Goal: Task Accomplishment & Management: Complete application form

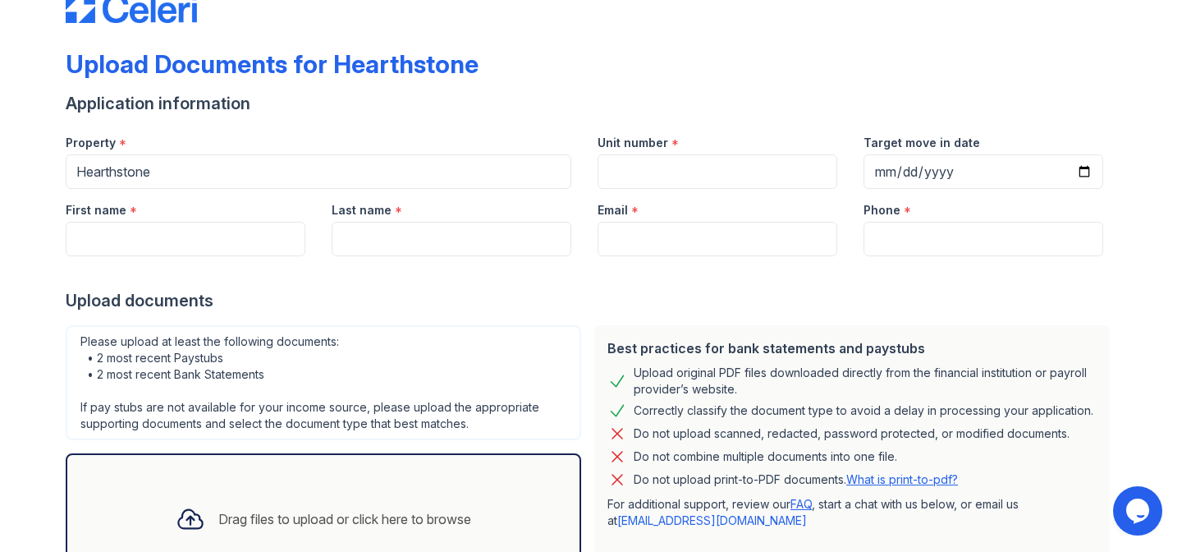
scroll to position [48, 0]
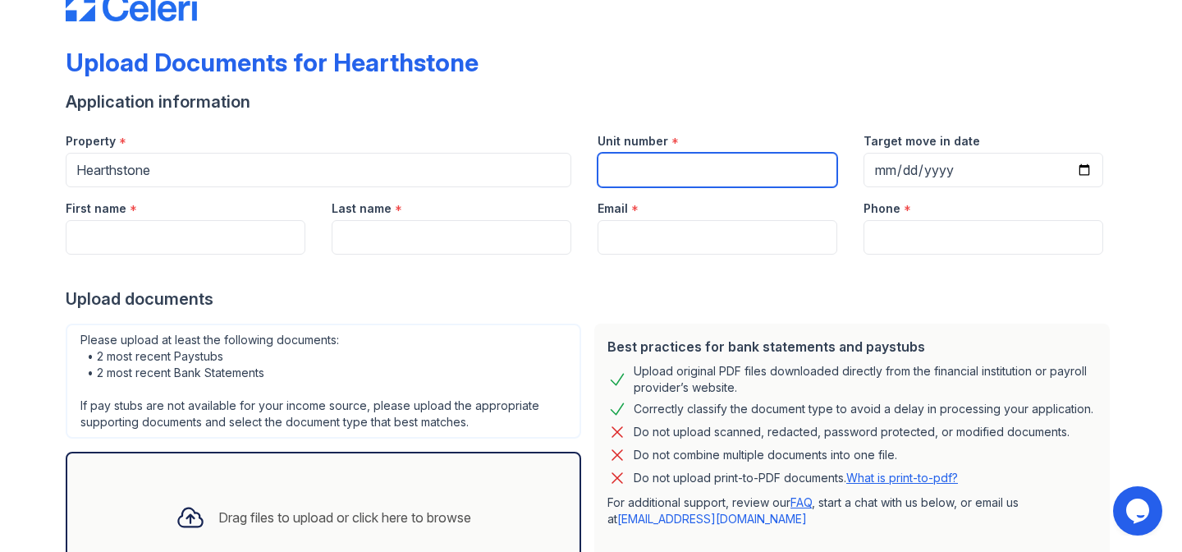
click at [643, 179] on input "Unit number" at bounding box center [717, 170] width 240 height 34
type input "449"
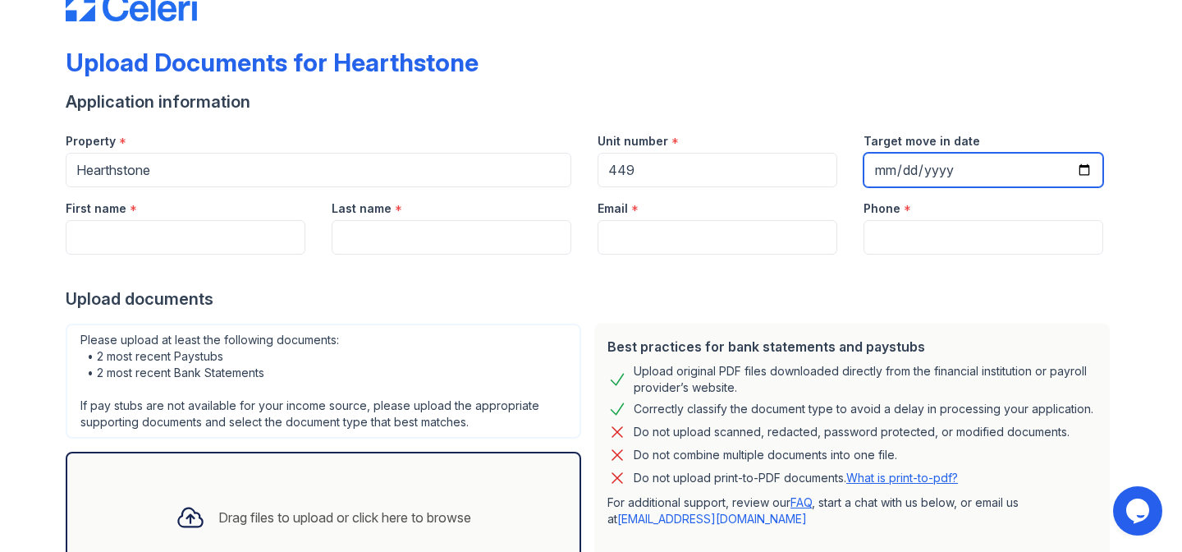
click at [1046, 166] on input "Target move in date" at bounding box center [983, 170] width 240 height 34
click at [1075, 169] on input "Target move in date" at bounding box center [983, 170] width 240 height 34
click at [1088, 172] on input "Target move in date" at bounding box center [983, 170] width 240 height 34
click at [881, 166] on input "Target move in date" at bounding box center [983, 170] width 240 height 34
click at [931, 174] on input "Target move in date" at bounding box center [983, 170] width 240 height 34
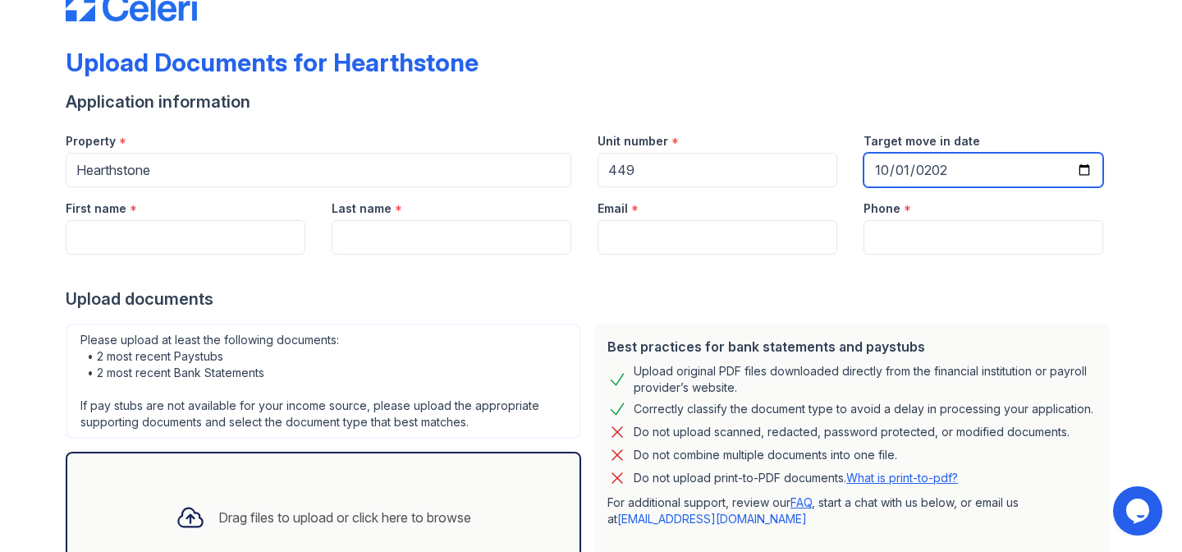
type input "[DATE]"
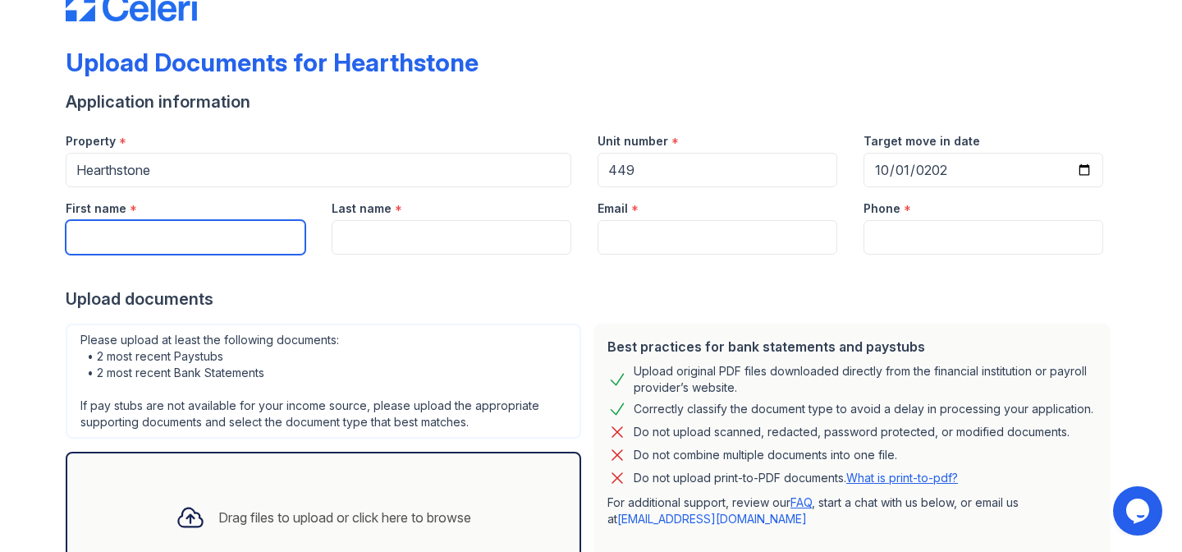
click at [231, 234] on input "First name" at bounding box center [186, 237] width 240 height 34
type input "[PERSON_NAME]"
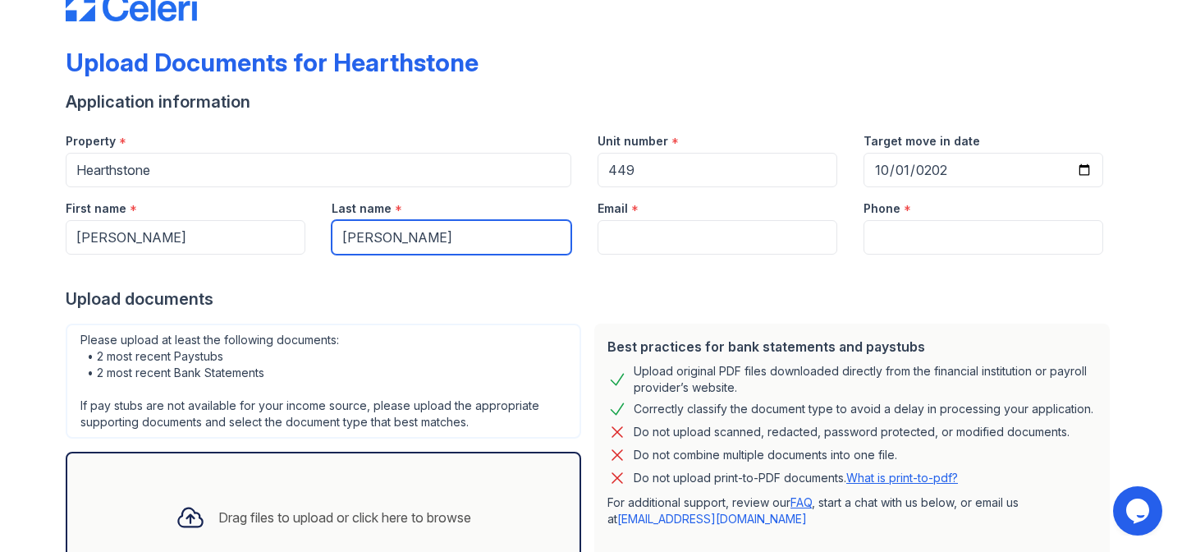
type input "[PERSON_NAME]"
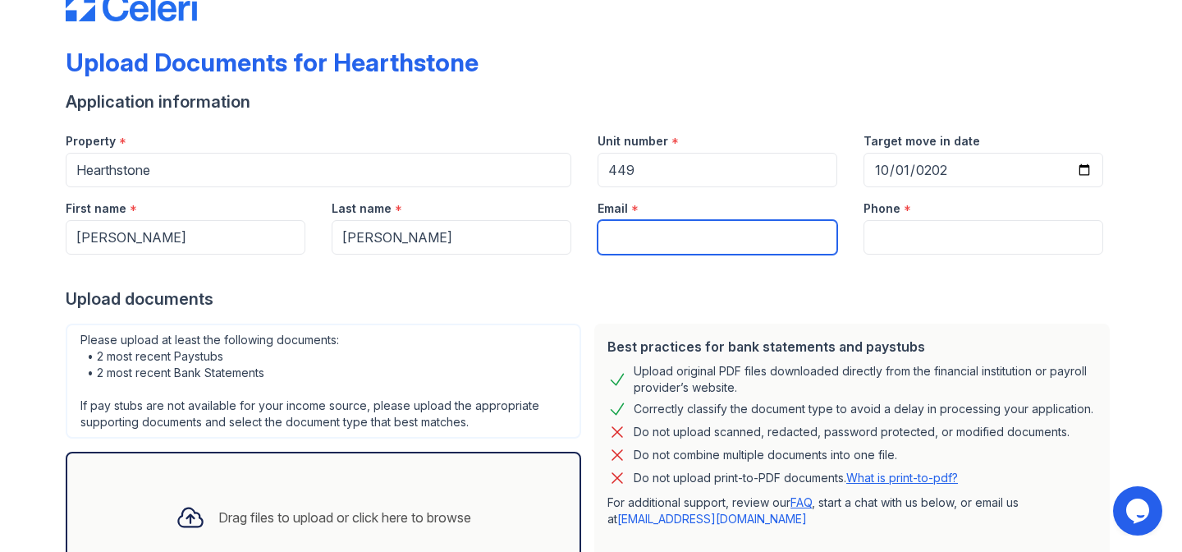
click at [672, 253] on input "Email" at bounding box center [717, 237] width 240 height 34
type input "[EMAIL_ADDRESS][DOMAIN_NAME]"
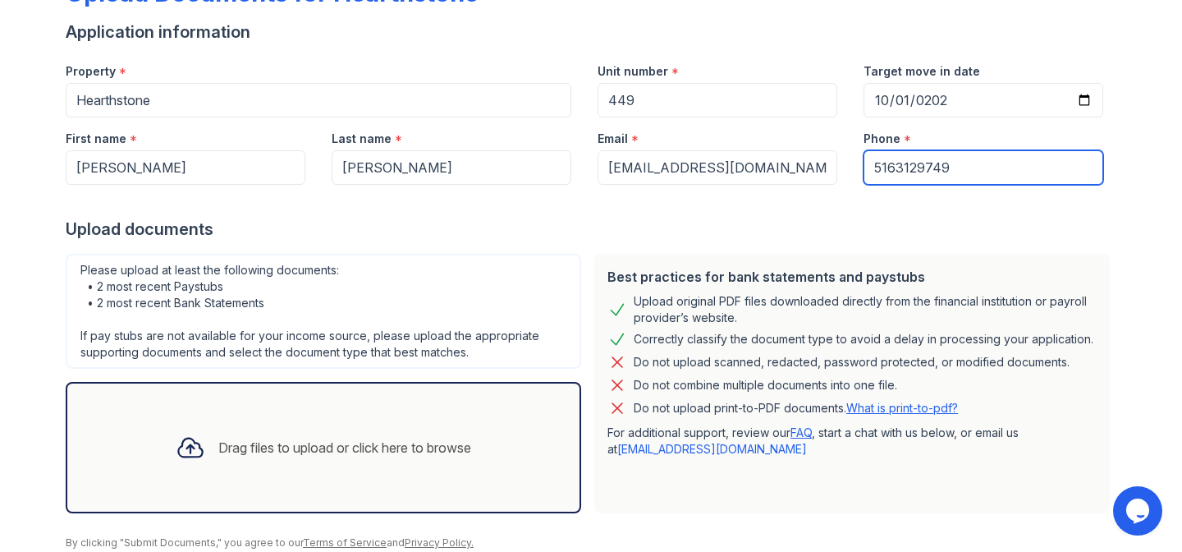
scroll to position [121, 0]
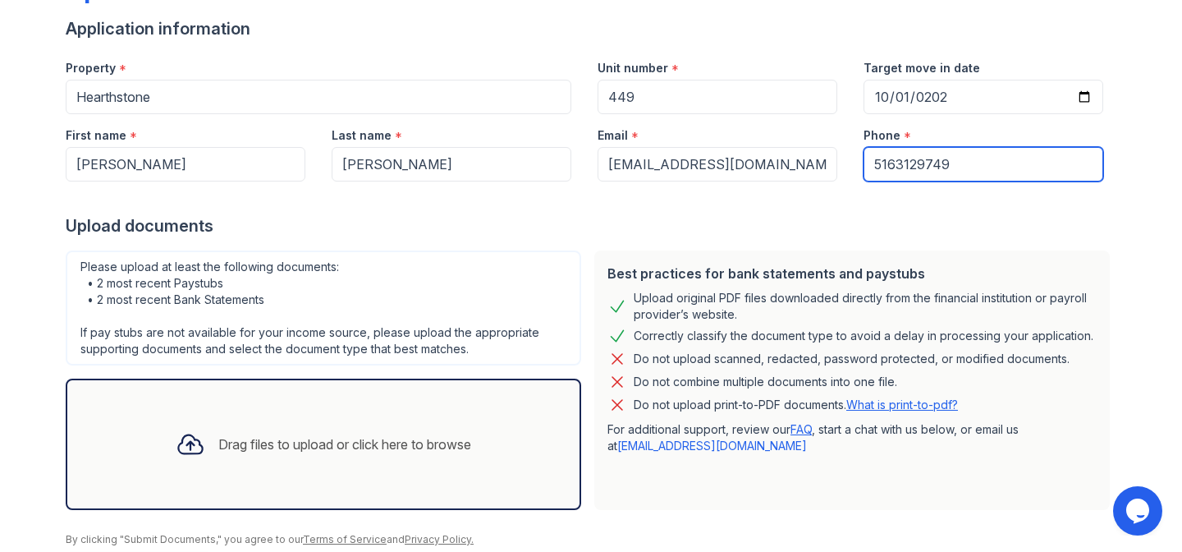
type input "5163129749"
click at [641, 245] on div "Best practices for bank statements and paystubs Upload original PDF files downl…" at bounding box center [852, 380] width 529 height 272
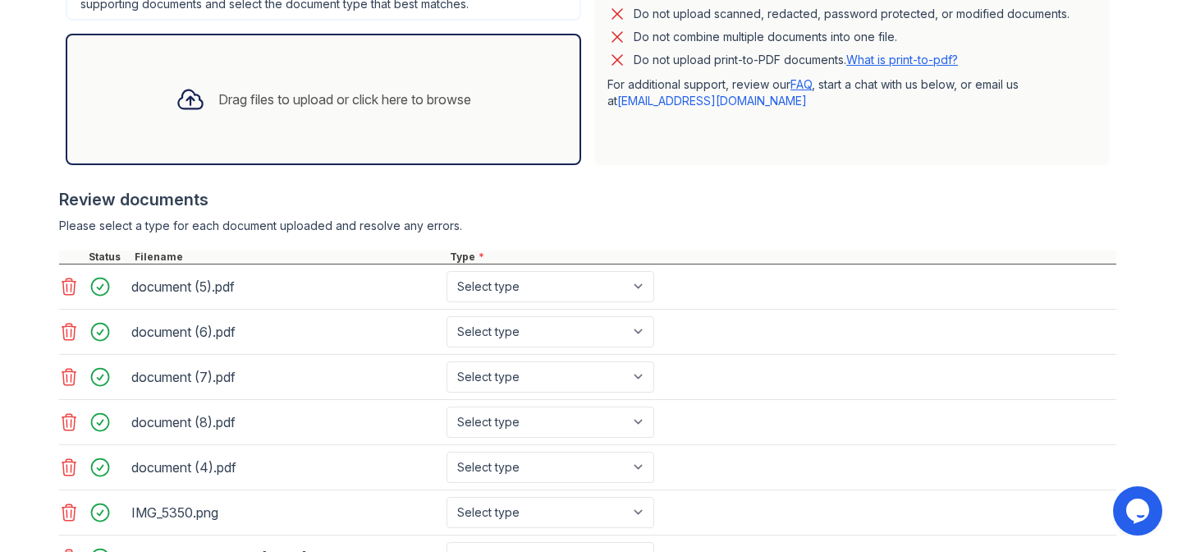
scroll to position [460, 0]
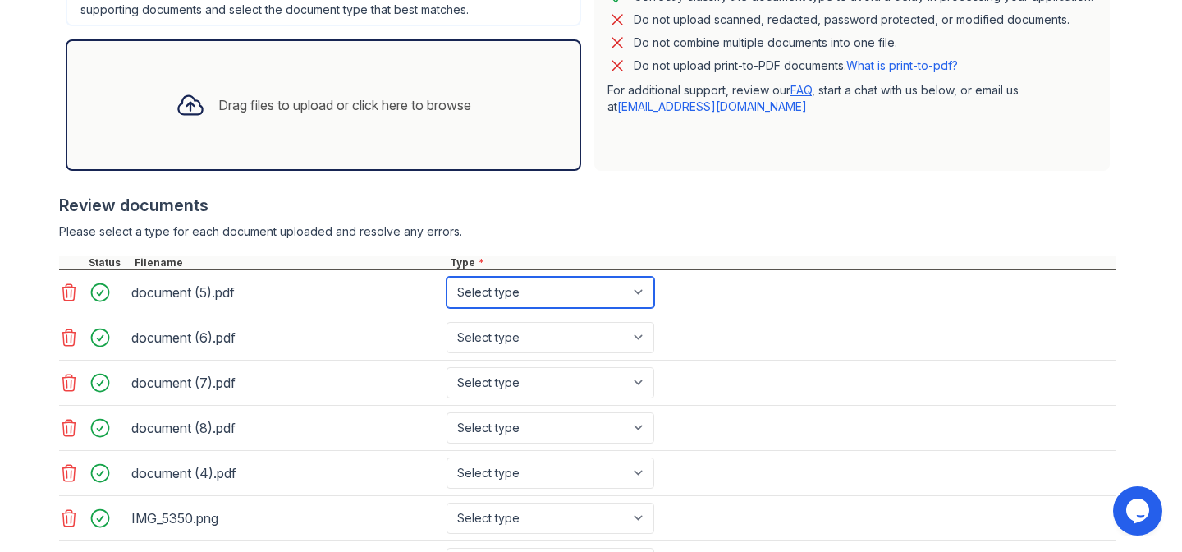
click at [580, 286] on select "Select type Paystub Bank Statement Offer Letter Tax Documents Benefit Award Let…" at bounding box center [550, 292] width 208 height 31
click at [560, 283] on select "Select type Paystub Bank Statement Offer Letter Tax Documents Benefit Award Let…" at bounding box center [550, 292] width 208 height 31
select select "paystub"
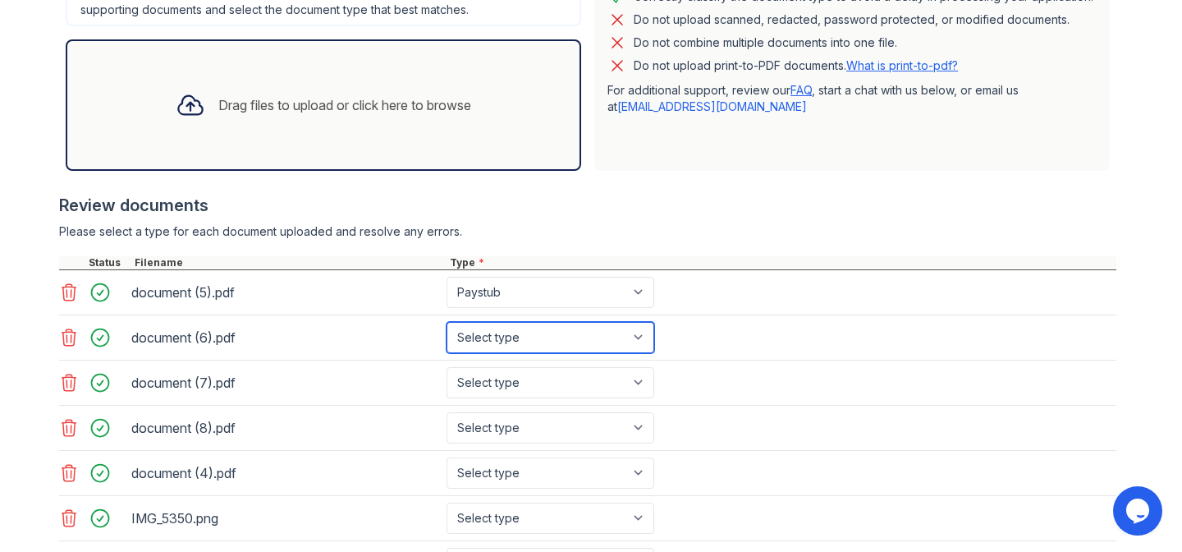
click at [529, 327] on select "Select type Paystub Bank Statement Offer Letter Tax Documents Benefit Award Let…" at bounding box center [550, 337] width 208 height 31
click at [528, 333] on select "Select type Paystub Bank Statement Offer Letter Tax Documents Benefit Award Let…" at bounding box center [550, 337] width 208 height 31
select select "paystub"
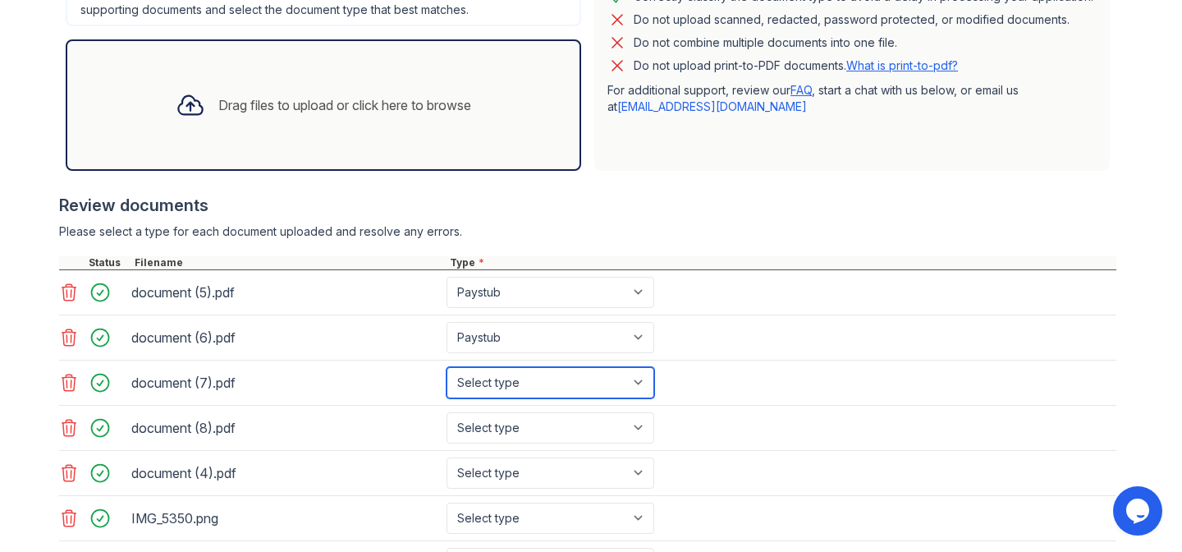
click at [517, 376] on select "Select type Paystub Bank Statement Offer Letter Tax Documents Benefit Award Let…" at bounding box center [550, 382] width 208 height 31
select select "paystub"
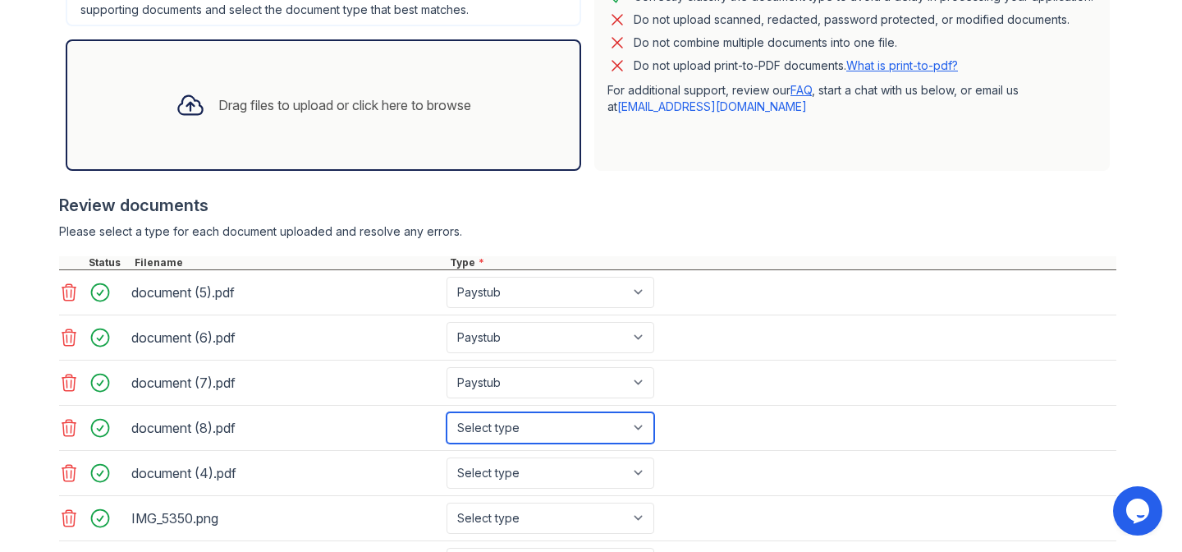
click at [533, 427] on select "Select type Paystub Bank Statement Offer Letter Tax Documents Benefit Award Let…" at bounding box center [550, 427] width 208 height 31
select select "paystub"
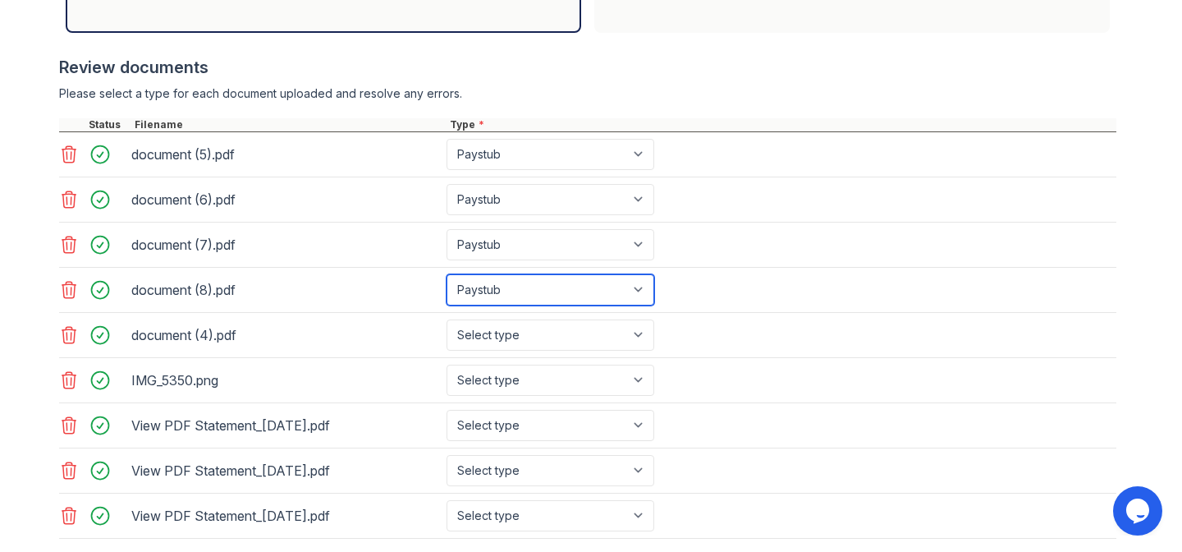
scroll to position [607, 0]
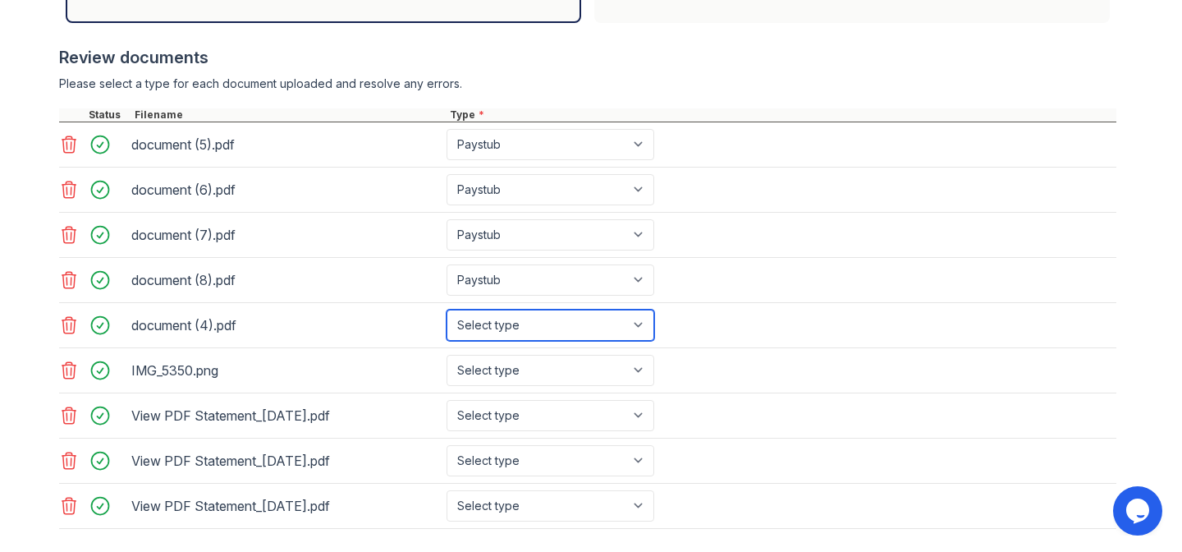
click at [538, 315] on select "Select type Paystub Bank Statement Offer Letter Tax Documents Benefit Award Let…" at bounding box center [550, 324] width 208 height 31
select select "paystub"
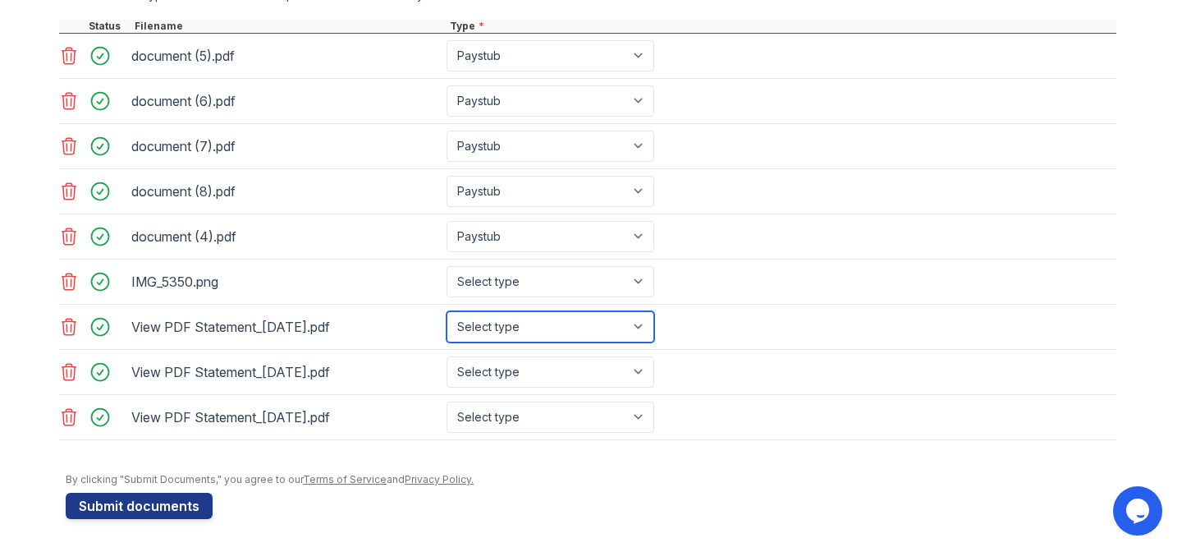
click at [553, 328] on select "Select type Paystub Bank Statement Offer Letter Tax Documents Benefit Award Let…" at bounding box center [550, 326] width 208 height 31
select select "bank_statement"
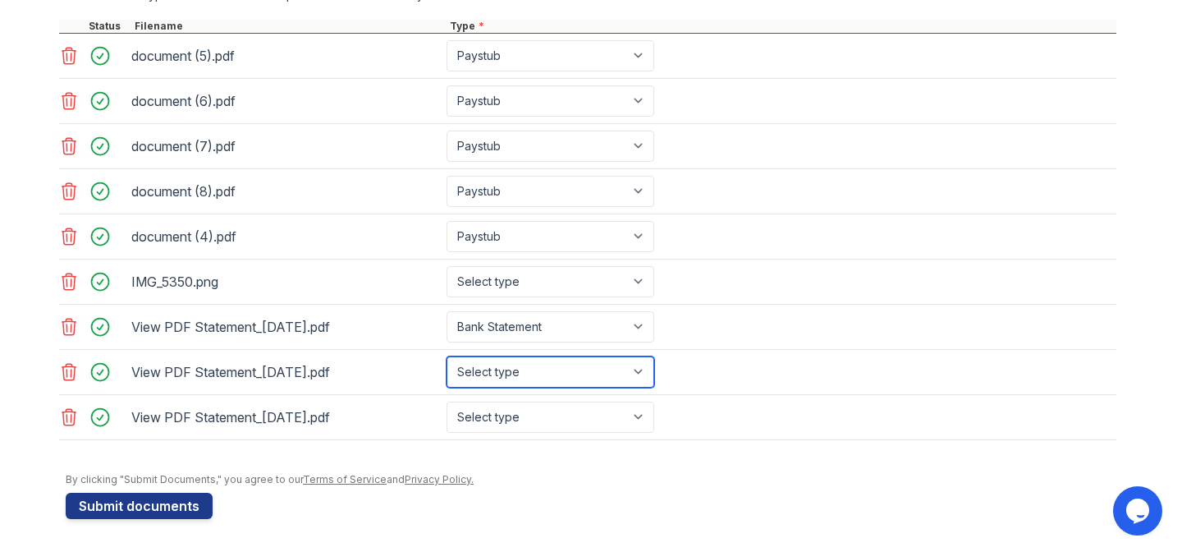
click at [530, 372] on select "Select type Paystub Bank Statement Offer Letter Tax Documents Benefit Award Let…" at bounding box center [550, 371] width 208 height 31
select select "bank_statement"
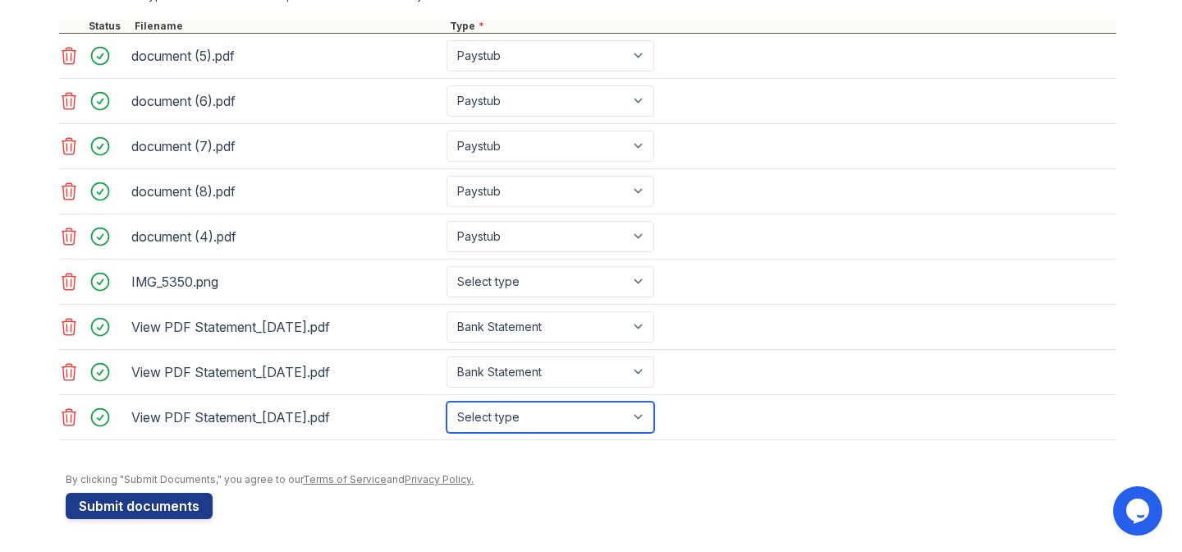
click at [518, 423] on select "Select type Paystub Bank Statement Offer Letter Tax Documents Benefit Award Let…" at bounding box center [550, 416] width 208 height 31
click at [524, 434] on div "View PDF Statement_[DATE].pdf Select type Paystub Bank Statement Offer Letter T…" at bounding box center [587, 417] width 1057 height 45
click at [520, 408] on select "Select type Paystub Bank Statement Offer Letter Tax Documents Benefit Award Let…" at bounding box center [550, 416] width 208 height 31
select select "bank_statement"
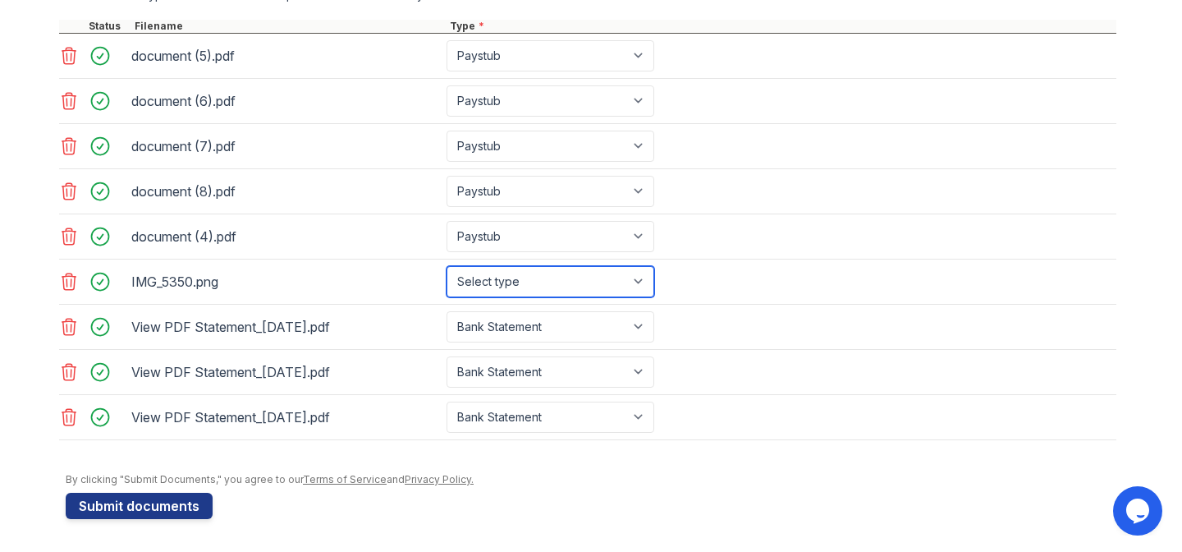
click at [523, 284] on select "Select type Paystub Bank Statement Offer Letter Tax Documents Benefit Award Let…" at bounding box center [550, 281] width 208 height 31
select select "bank_statement"
click at [529, 286] on select "Select type Paystub Bank Statement Offer Letter Tax Documents Benefit Award Let…" at bounding box center [550, 281] width 208 height 31
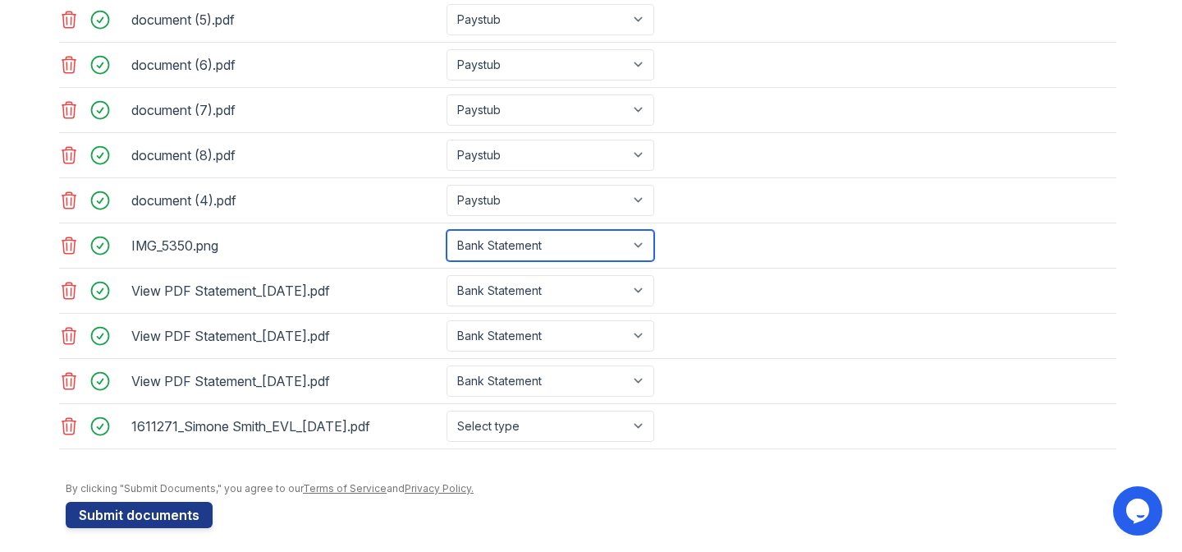
scroll to position [741, 0]
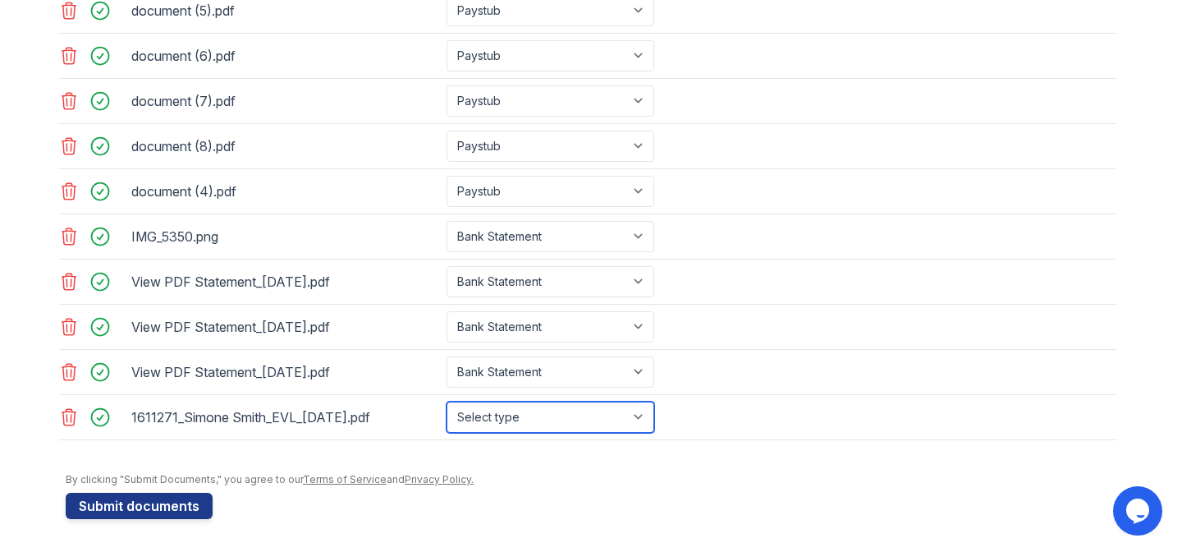
click at [552, 432] on select "Select type Paystub Bank Statement Offer Letter Tax Documents Benefit Award Let…" at bounding box center [550, 416] width 208 height 31
select select "offer_letter"
click at [579, 405] on select "Select type Paystub Bank Statement Offer Letter Tax Documents Benefit Award Let…" at bounding box center [550, 416] width 208 height 31
click at [803, 459] on div at bounding box center [591, 464] width 1051 height 16
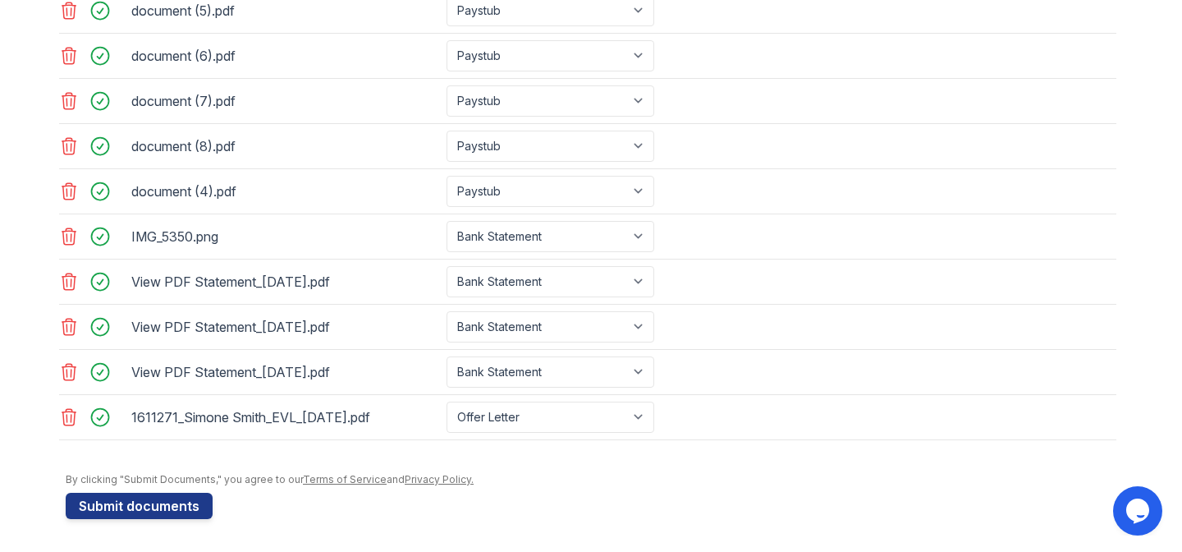
click at [503, 473] on div "By clicking "Submit Documents," you agree to our Terms of Service and Privacy P…" at bounding box center [591, 479] width 1051 height 13
click at [153, 501] on button "Submit documents" at bounding box center [139, 505] width 147 height 26
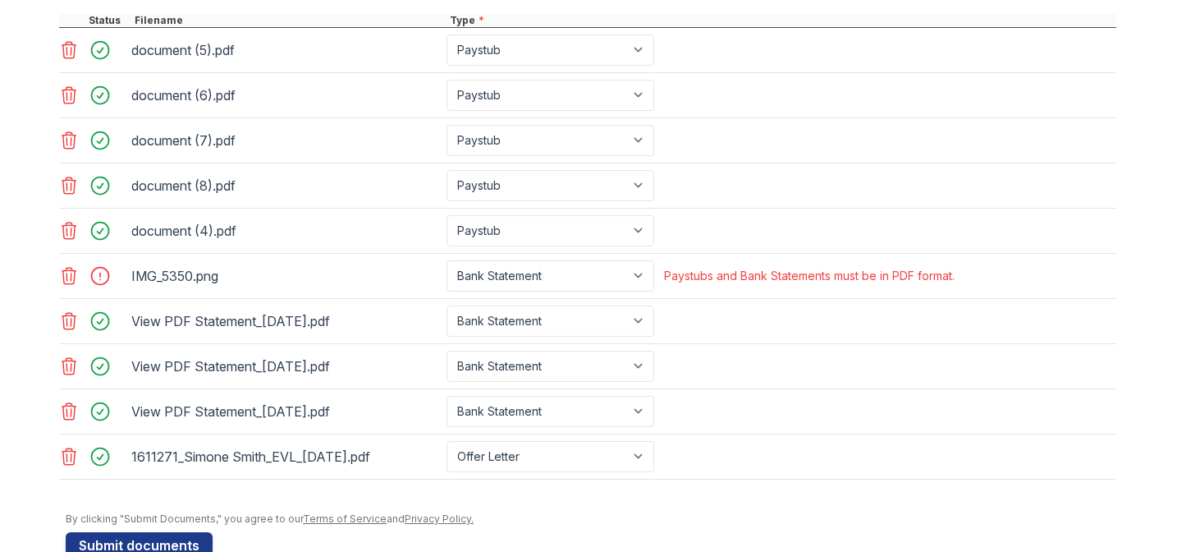
scroll to position [744, 0]
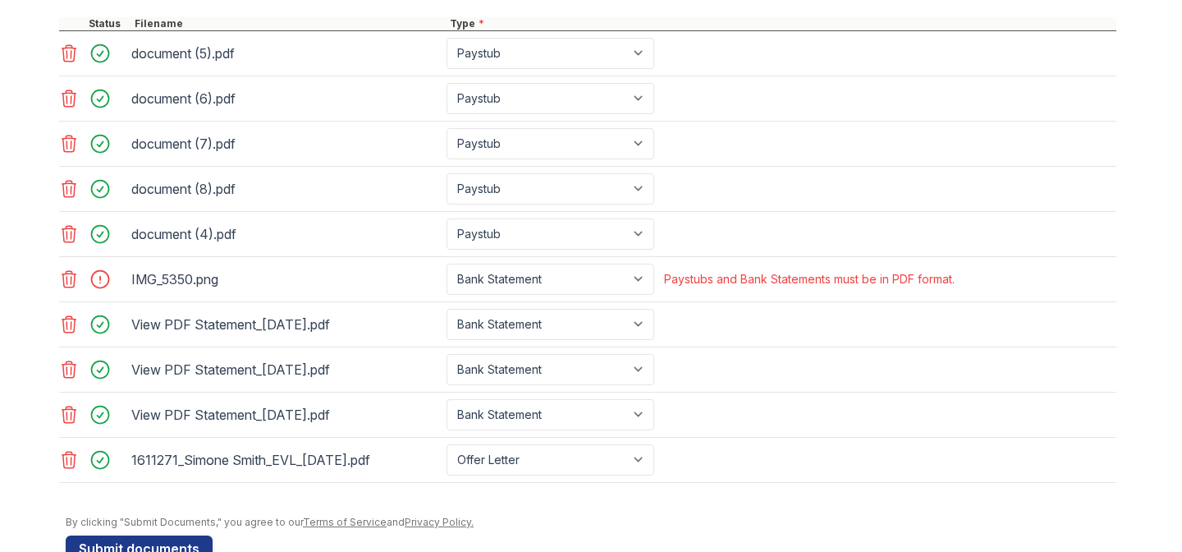
click at [70, 282] on icon at bounding box center [69, 279] width 20 height 20
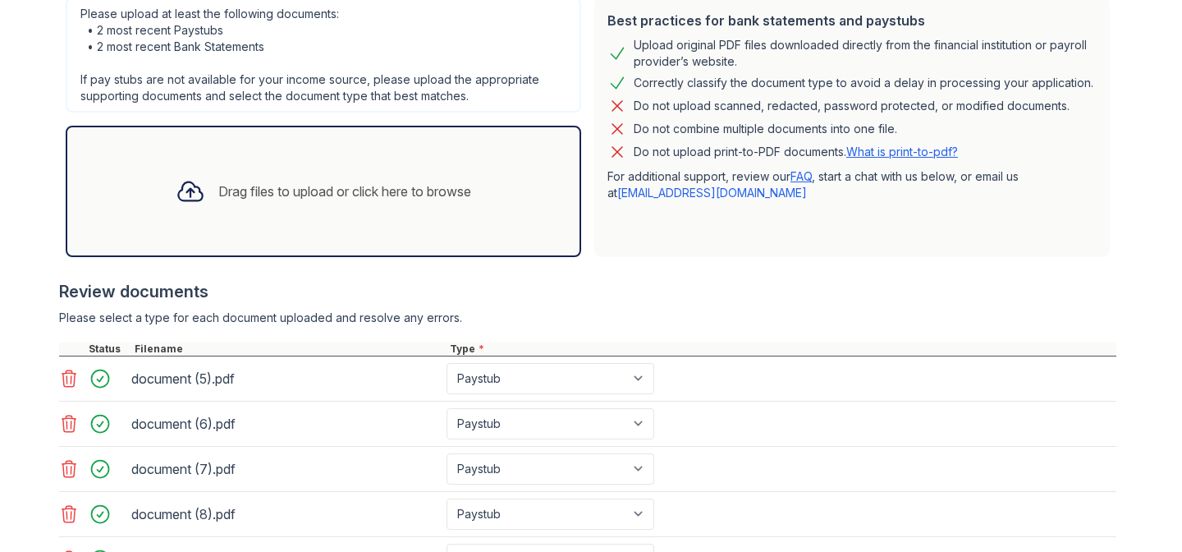
scroll to position [787, 0]
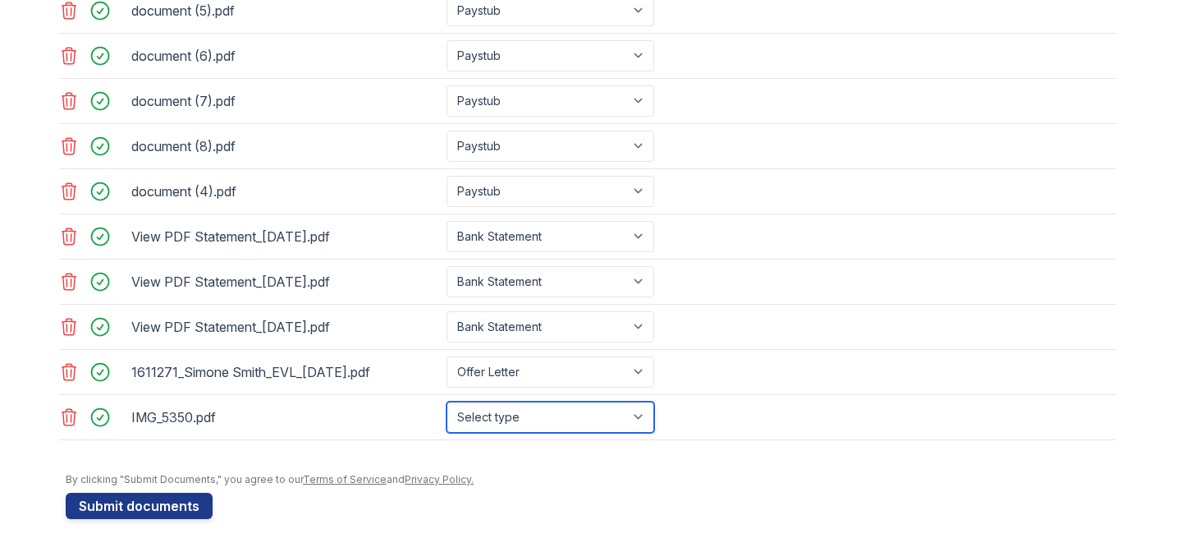
click at [504, 423] on select "Select type Paystub Bank Statement Offer Letter Tax Documents Benefit Award Let…" at bounding box center [550, 416] width 208 height 31
select select "bank_statement"
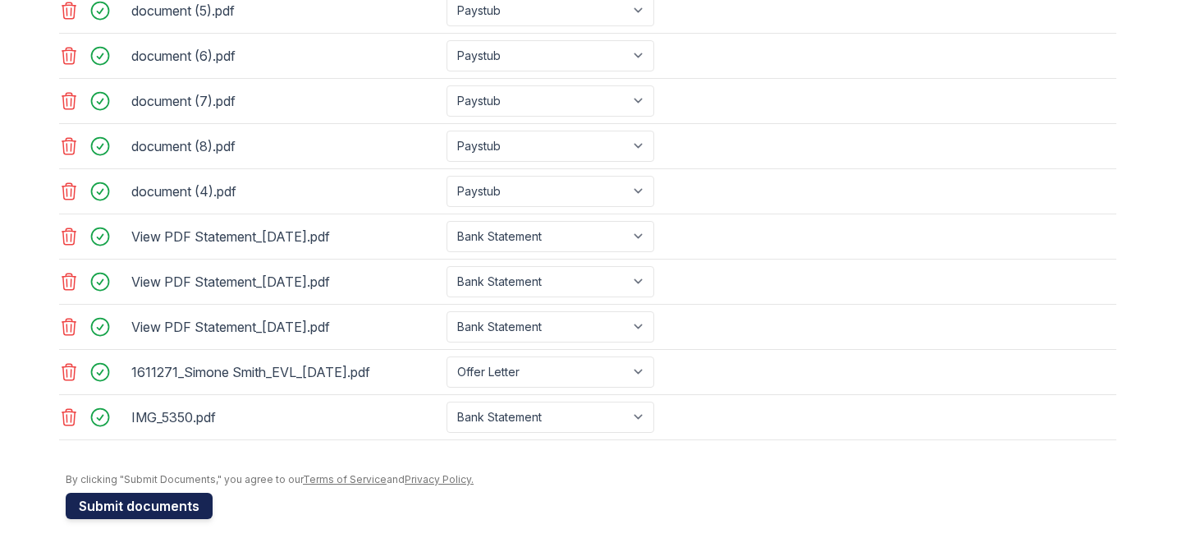
click at [157, 496] on button "Submit documents" at bounding box center [139, 505] width 147 height 26
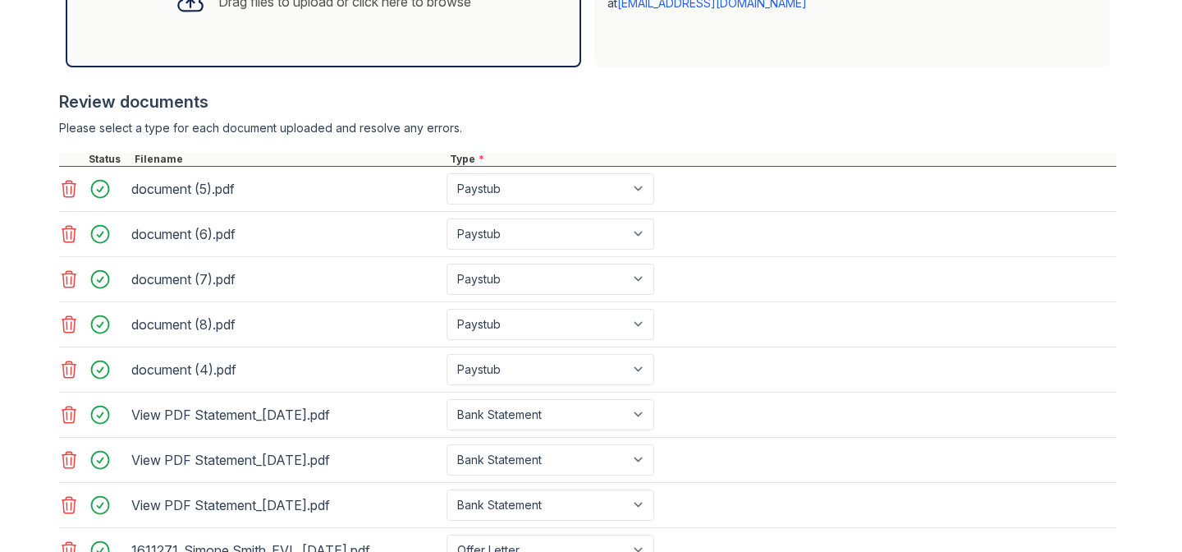
scroll to position [795, 0]
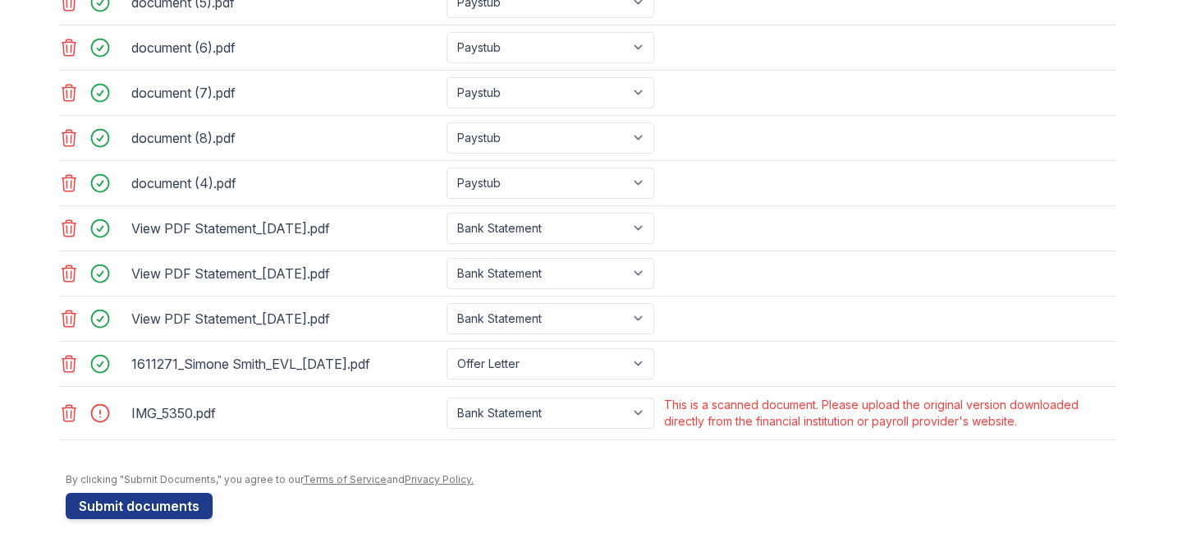
click at [702, 483] on div "By clicking "Submit Documents," you agree to our Terms of Service and Privacy P…" at bounding box center [591, 479] width 1051 height 13
click at [701, 477] on div "By clicking "Submit Documents," you agree to our Terms of Service and Privacy P…" at bounding box center [591, 479] width 1051 height 13
click at [62, 414] on icon at bounding box center [69, 413] width 14 height 16
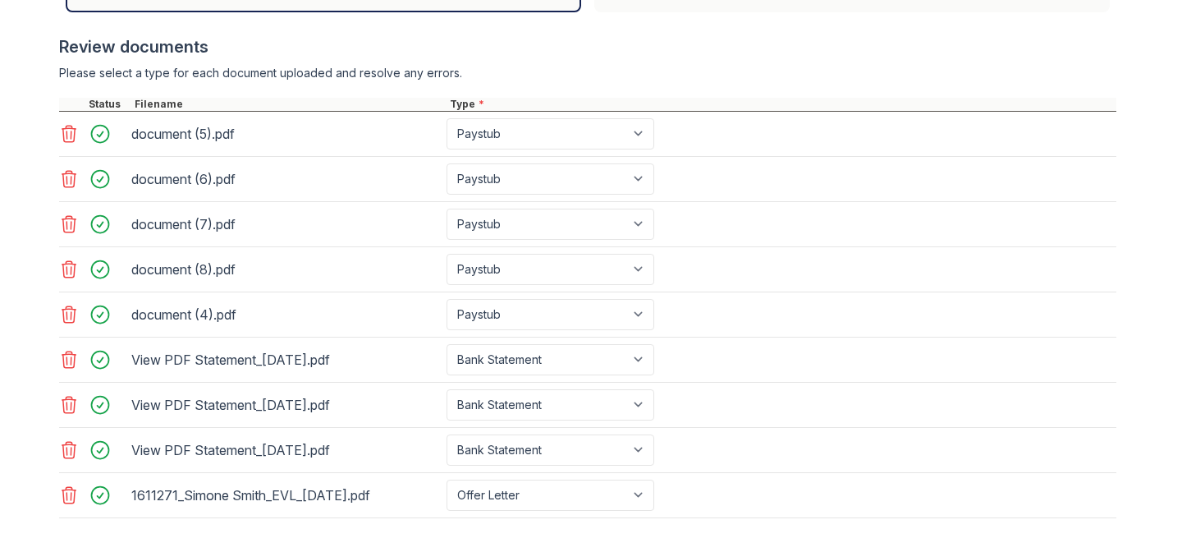
scroll to position [742, 0]
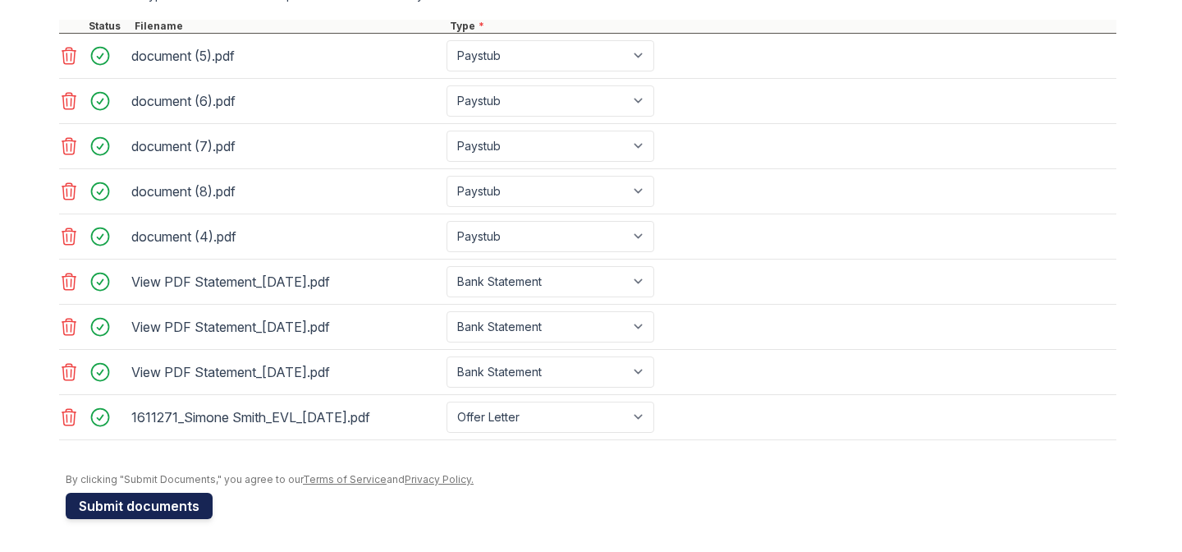
click at [148, 509] on button "Submit documents" at bounding box center [139, 505] width 147 height 26
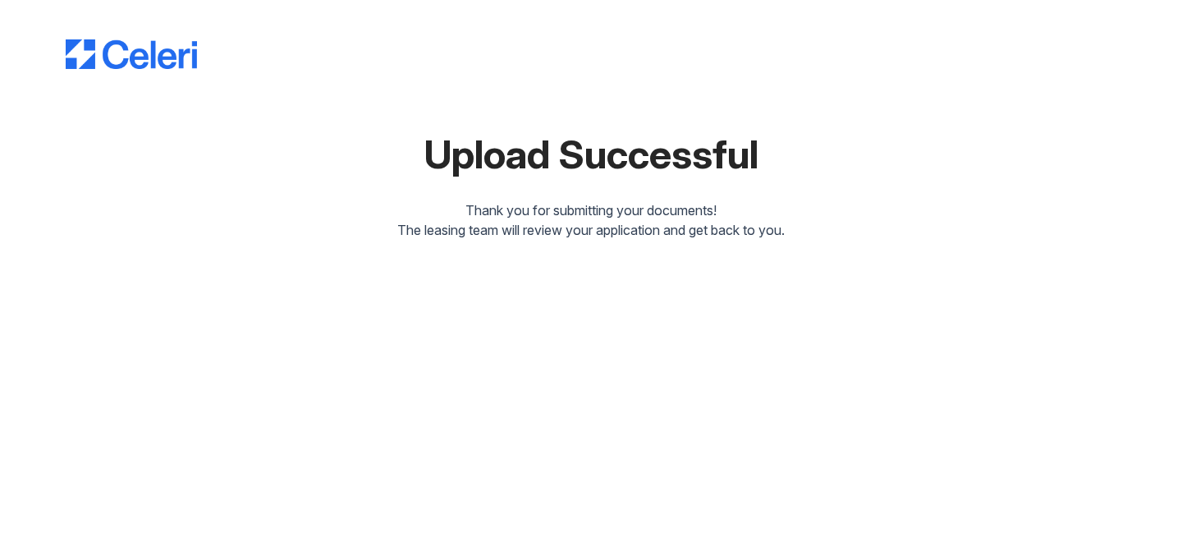
click at [514, 55] on div at bounding box center [591, 38] width 1051 height 62
click at [618, 217] on div "Thank you for submitting your documents!" at bounding box center [591, 210] width 1051 height 20
click at [515, 240] on div "Upload Successful Thank you for submitting your documents! The leasing team wil…" at bounding box center [590, 133] width 1129 height 266
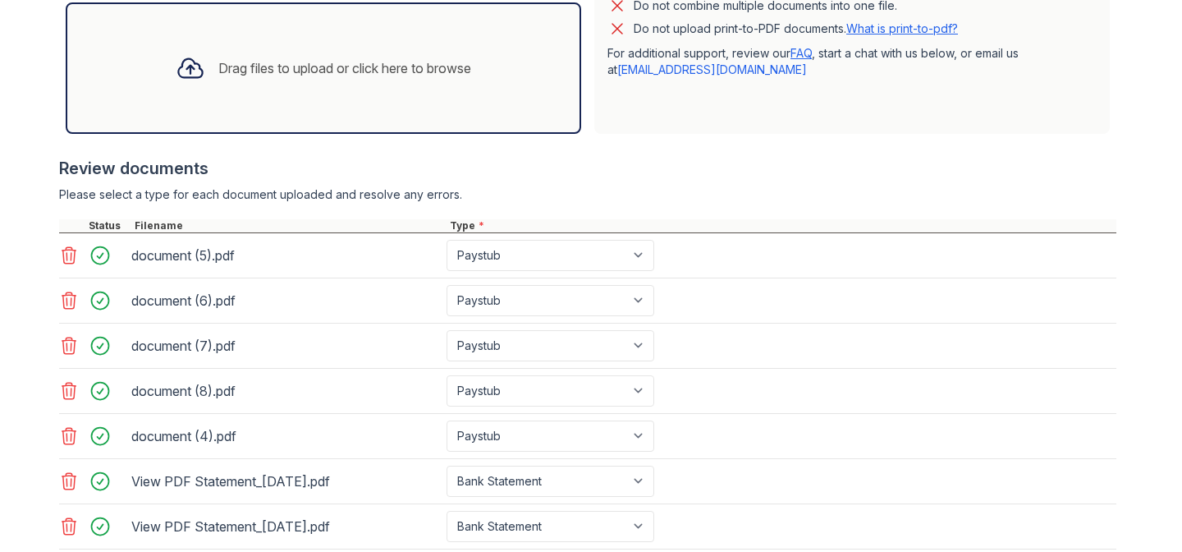
scroll to position [742, 0]
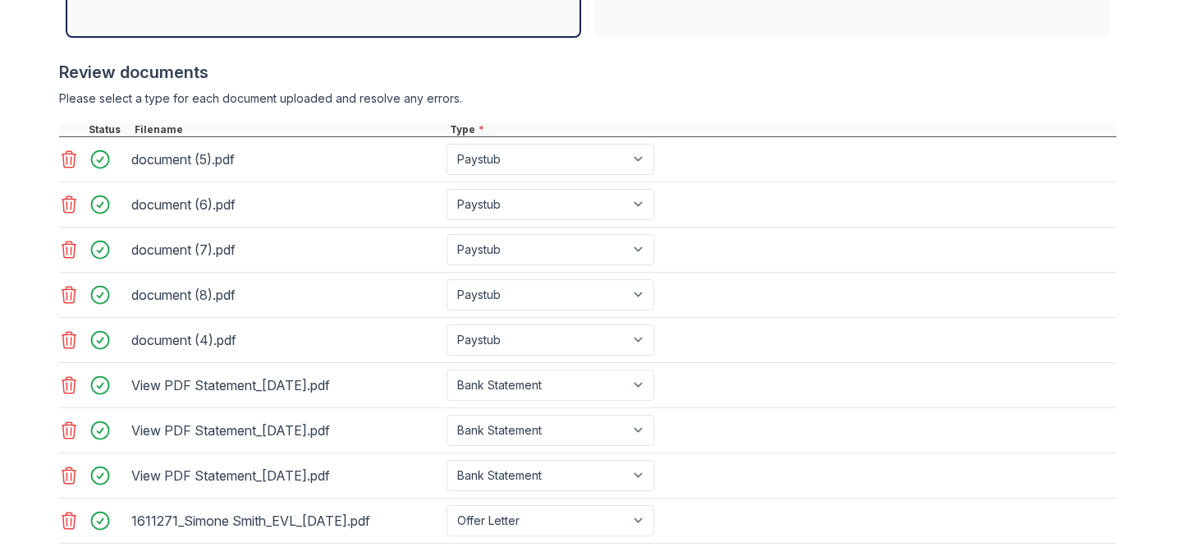
scroll to position [603, 0]
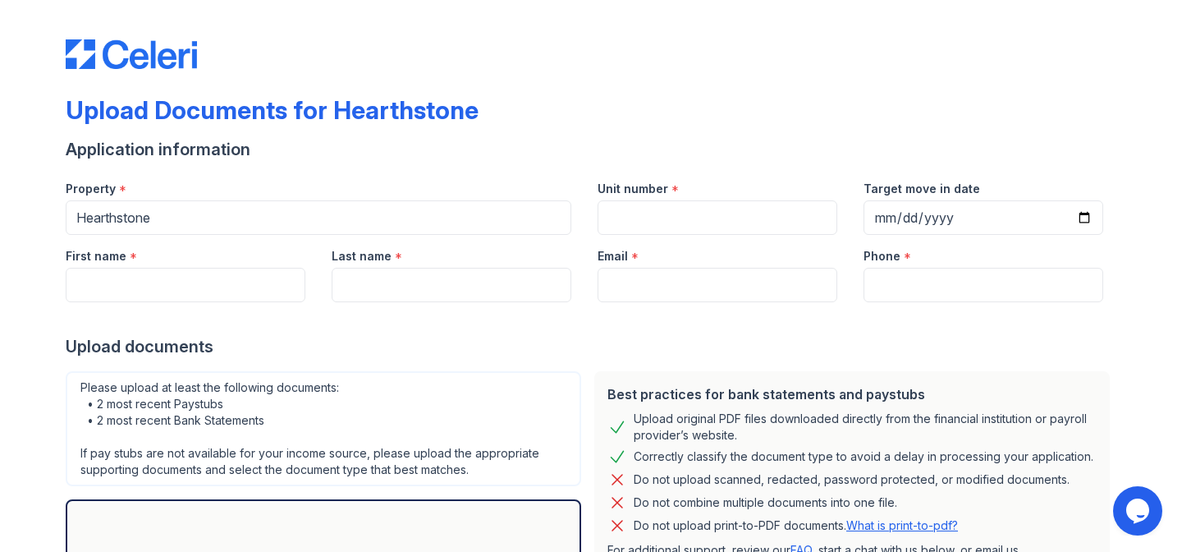
scroll to position [181, 0]
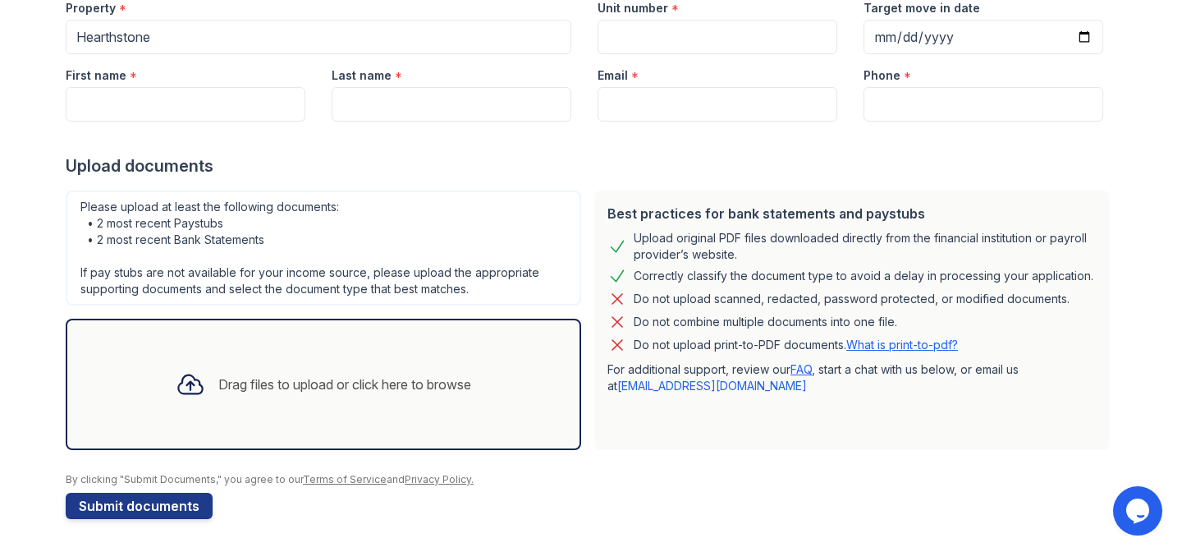
click at [423, 184] on div "Please upload at least the following documents: • 2 most recent Paystubs • 2 mo…" at bounding box center [323, 320] width 529 height 272
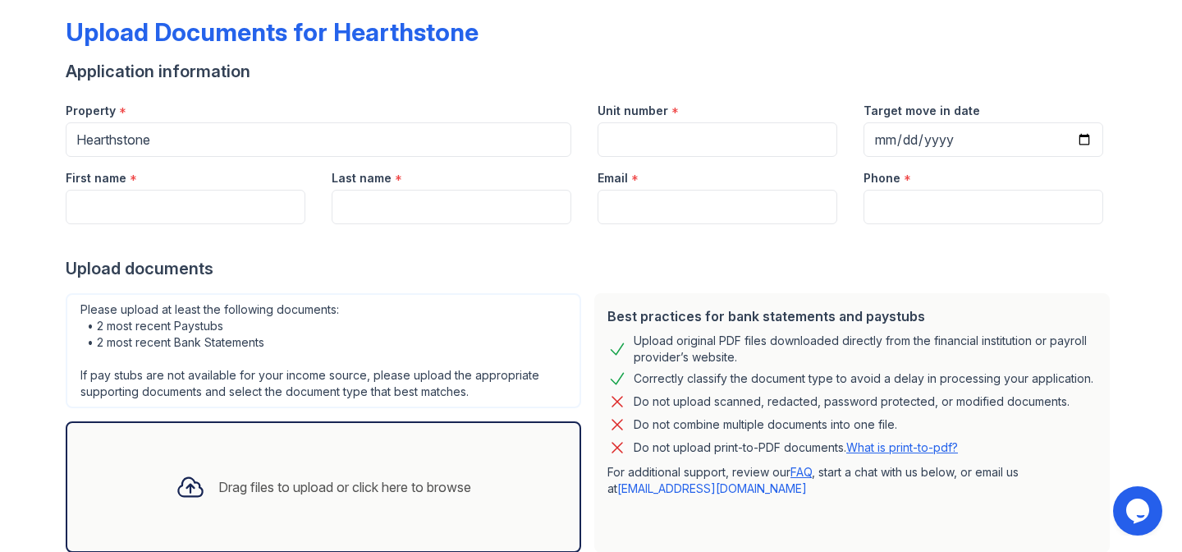
scroll to position [79, 0]
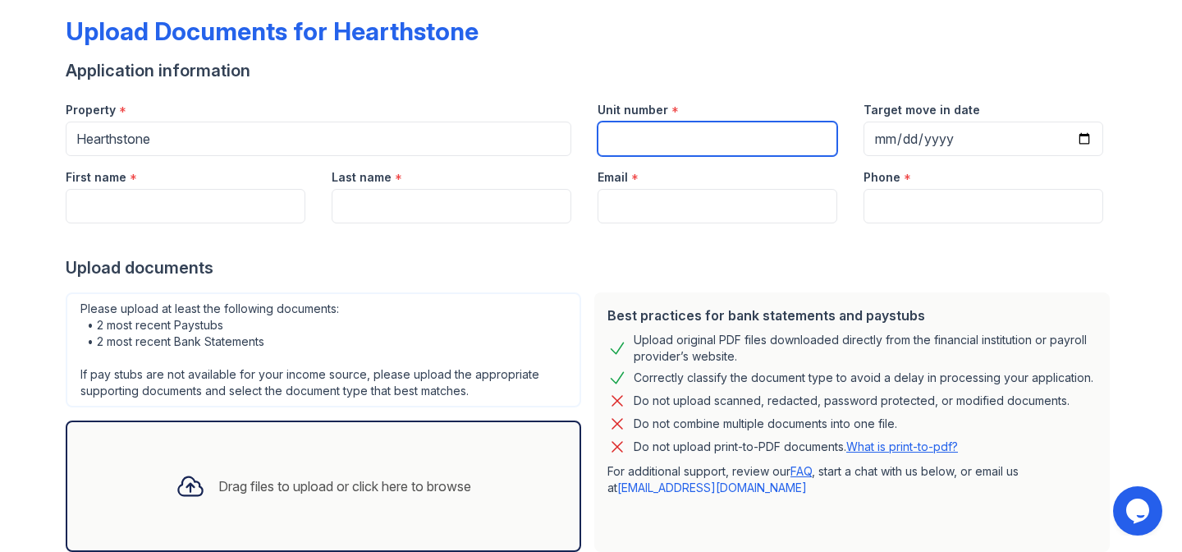
click at [656, 135] on input "Unit number" at bounding box center [717, 138] width 240 height 34
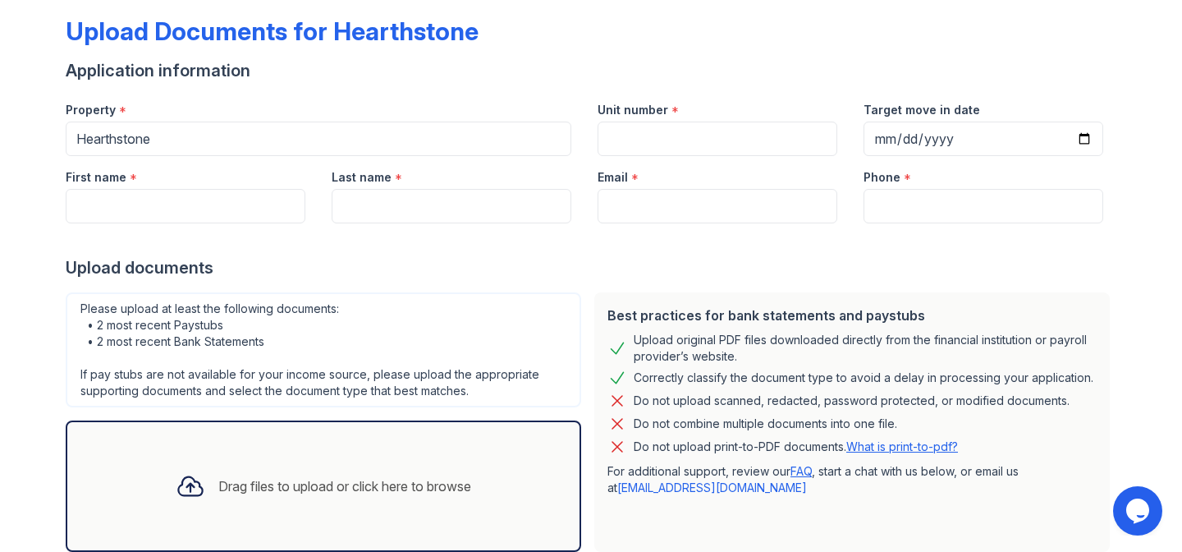
click at [444, 283] on form "Application information Property * Hearthstone Unit number * Target move in dat…" at bounding box center [591, 339] width 1051 height 561
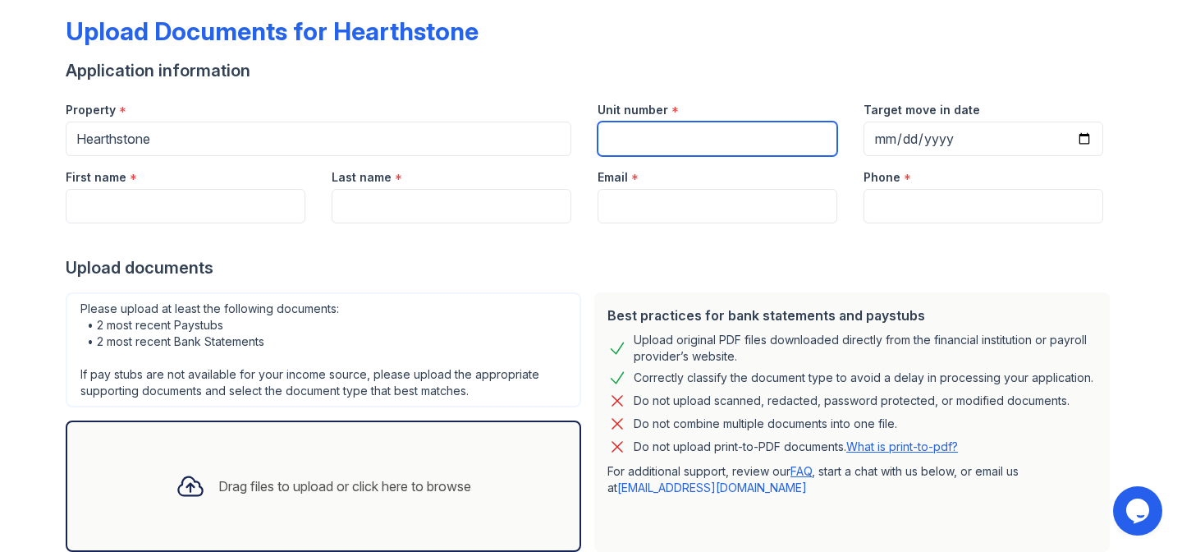
click at [660, 143] on input "Unit number" at bounding box center [717, 138] width 240 height 34
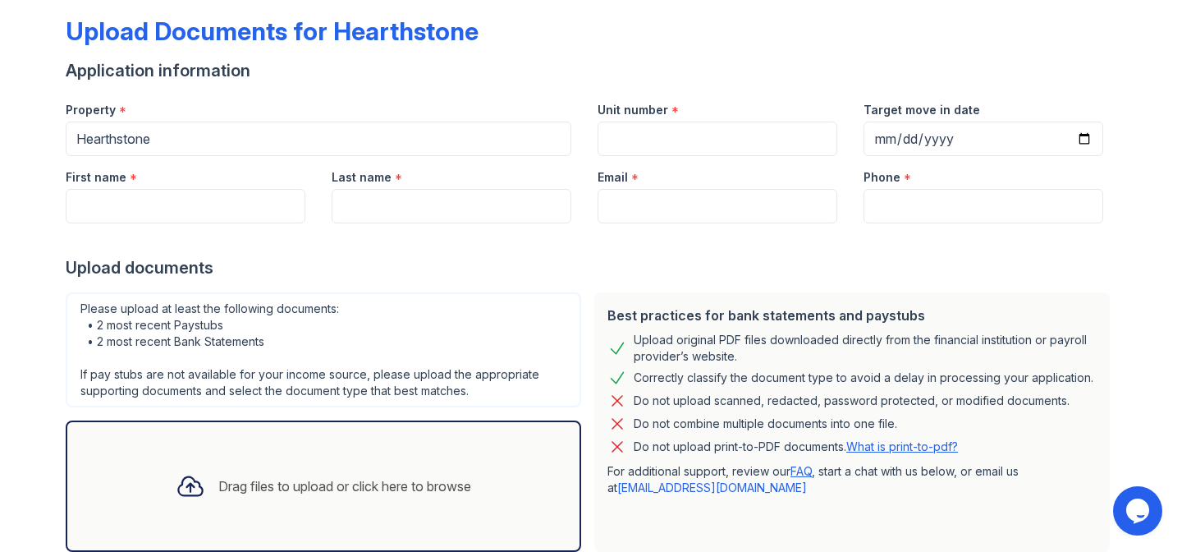
click at [516, 283] on form "Application information Property * Hearthstone Unit number * Target move in dat…" at bounding box center [591, 339] width 1051 height 561
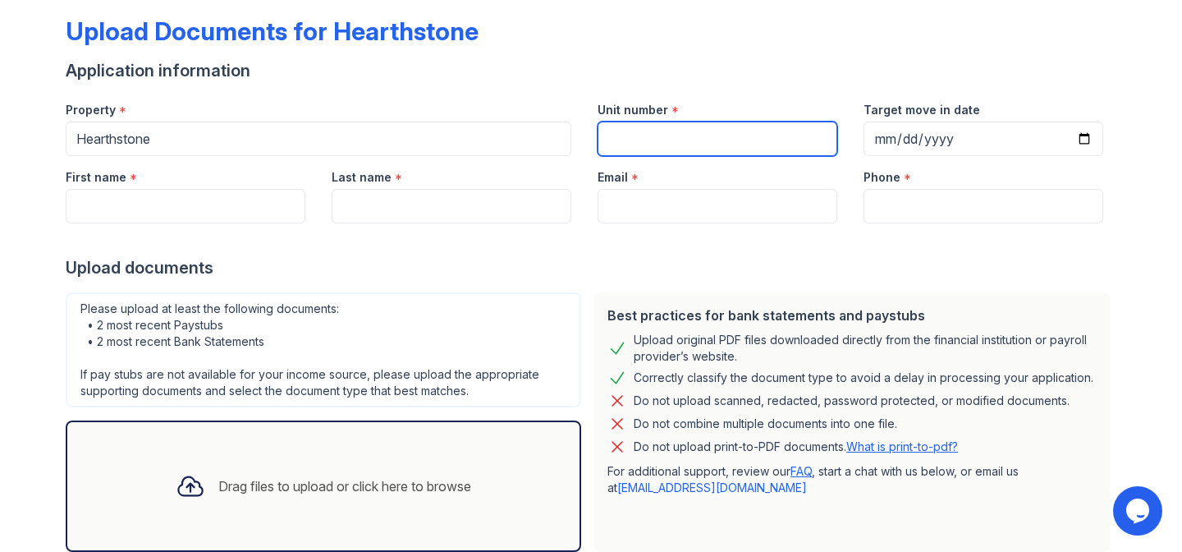
click at [656, 138] on input "Unit number" at bounding box center [717, 138] width 240 height 34
type input "449"
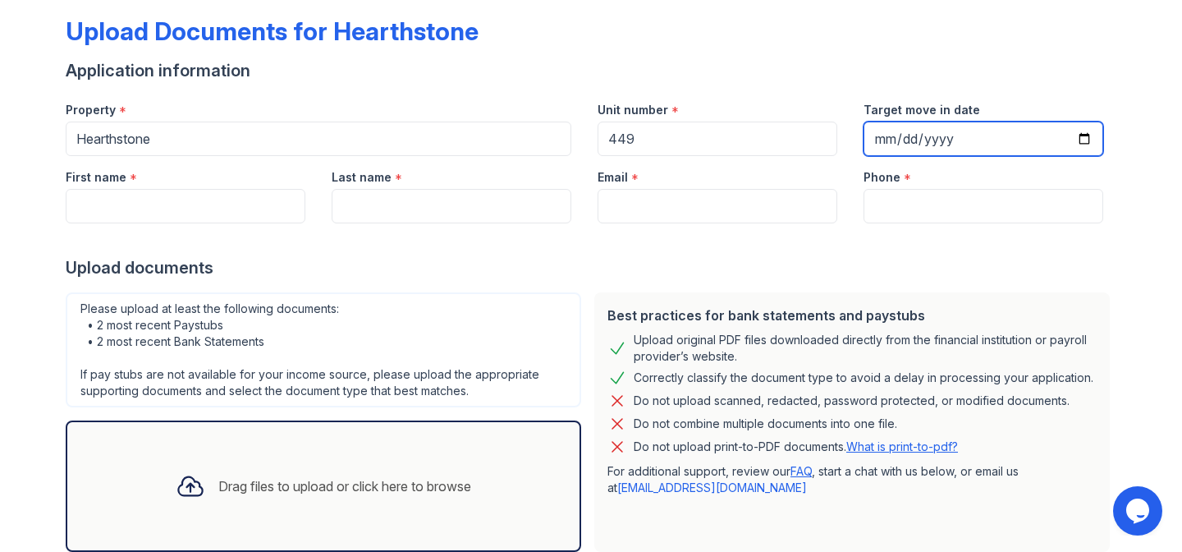
click at [936, 153] on input "Target move in date" at bounding box center [983, 138] width 240 height 34
click at [1080, 138] on input "Target move in date" at bounding box center [983, 138] width 240 height 34
type input "[DATE]"
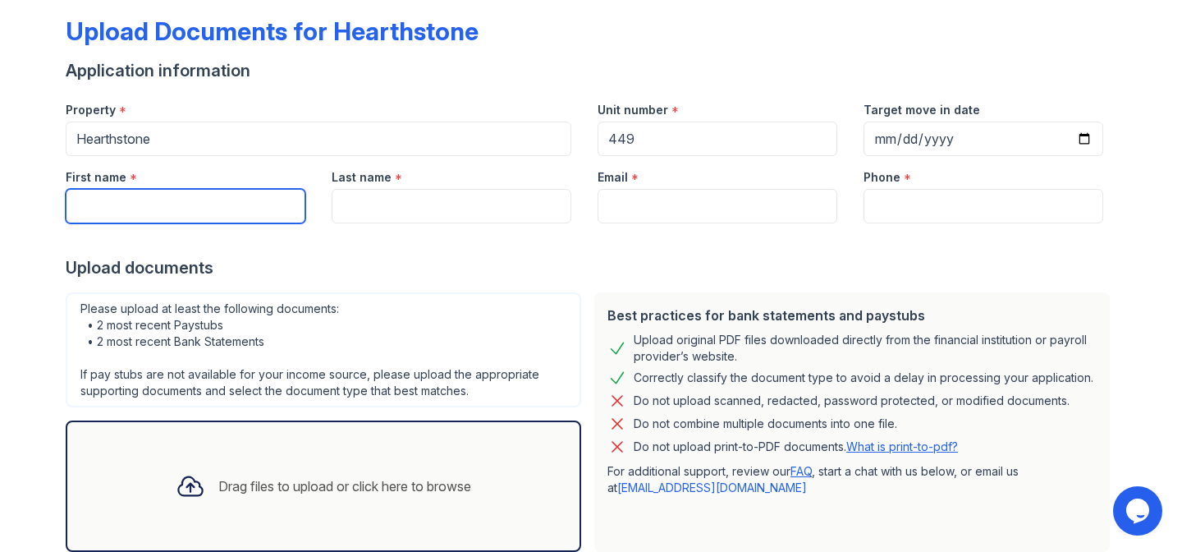
click at [199, 200] on input "First name" at bounding box center [186, 206] width 240 height 34
type input "[PERSON_NAME]"
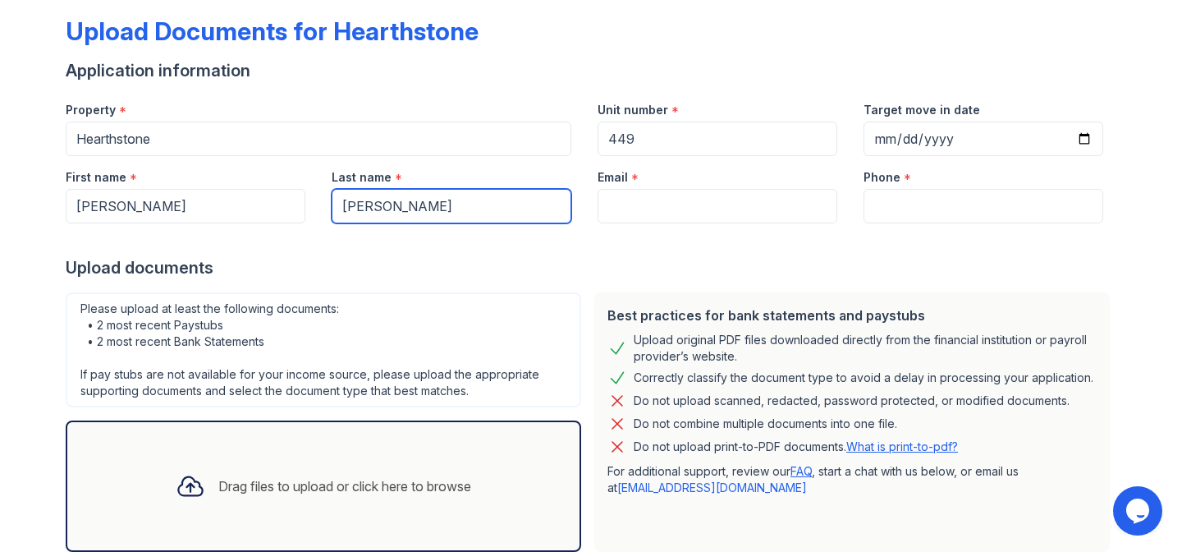
type input "[PERSON_NAME]"
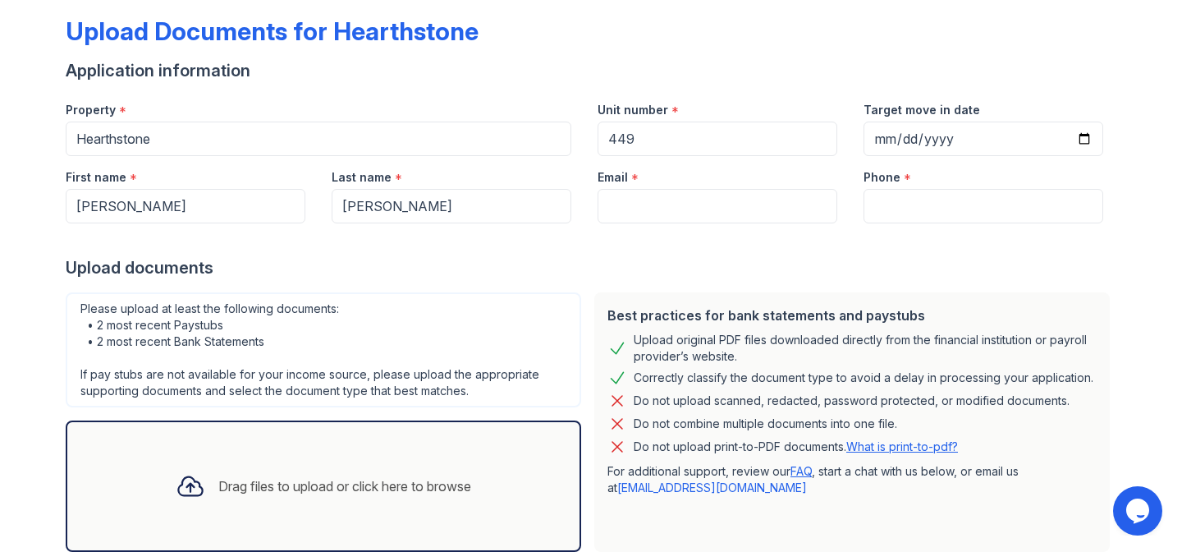
click at [689, 223] on div at bounding box center [591, 239] width 1051 height 33
click at [685, 218] on input "Email" at bounding box center [717, 206] width 240 height 34
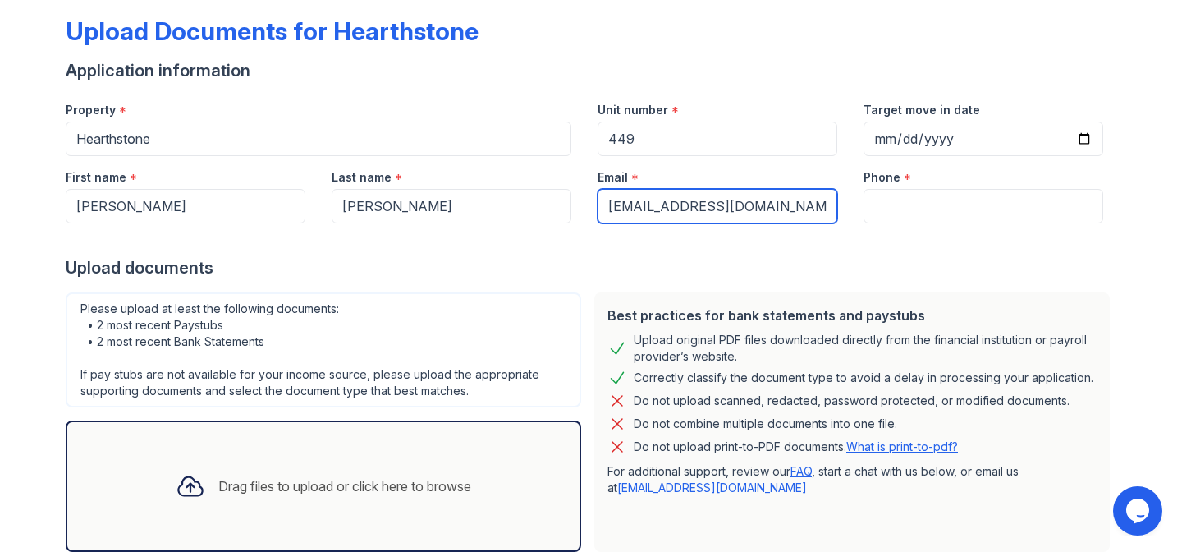
type input "[EMAIL_ADDRESS][DOMAIN_NAME]"
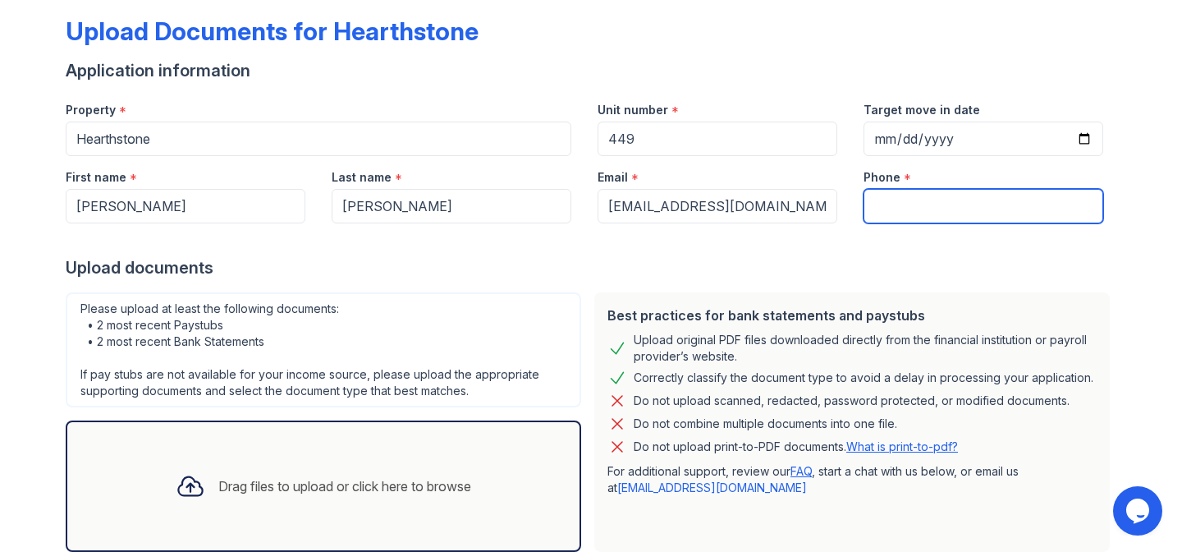
click at [945, 217] on input "Phone" at bounding box center [983, 206] width 240 height 34
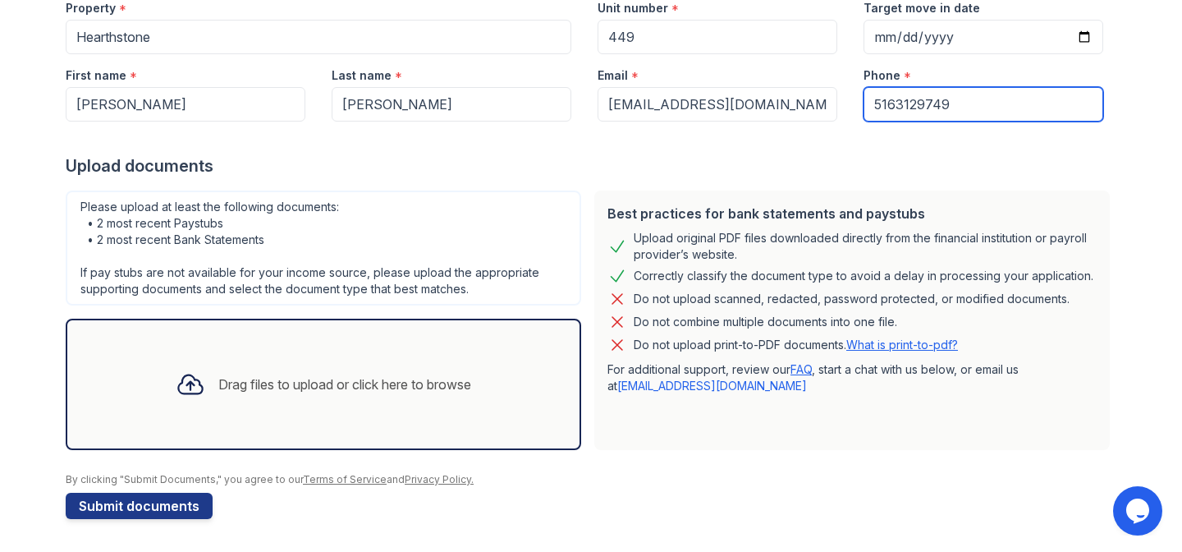
type input "5163129749"
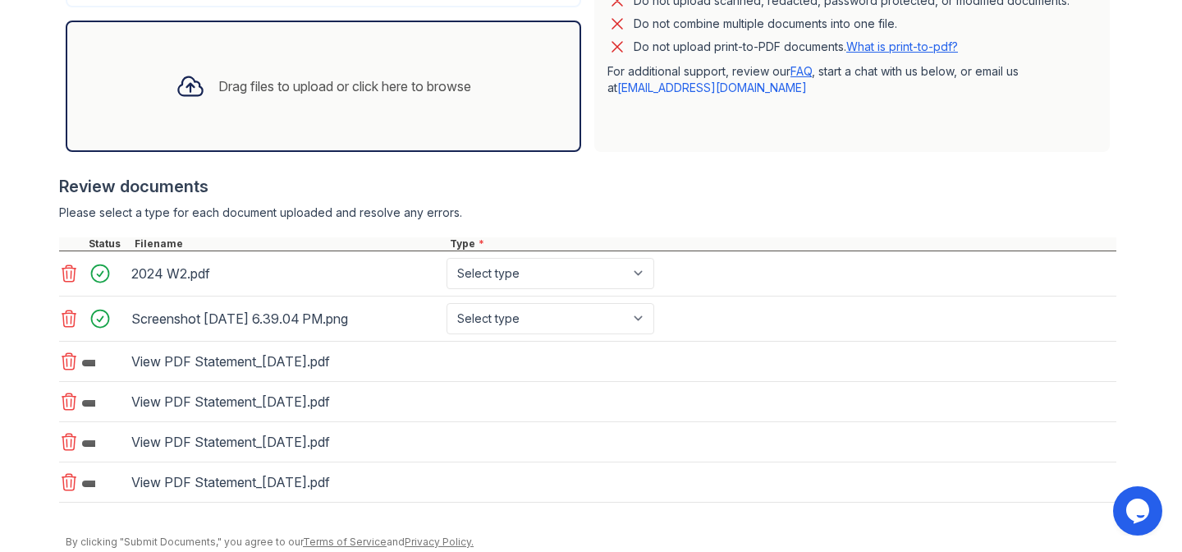
scroll to position [541, 0]
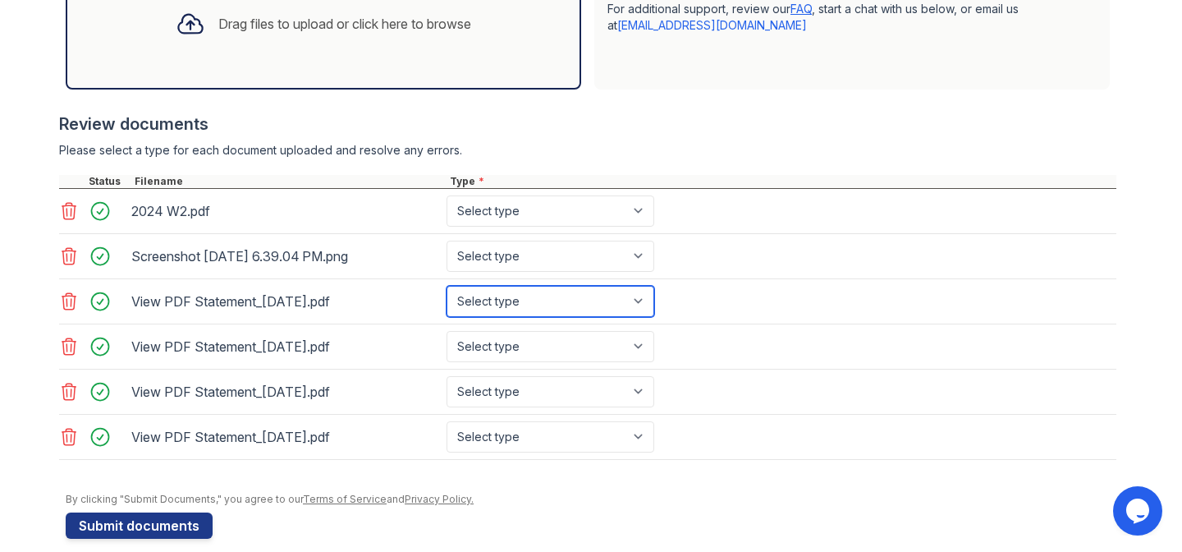
click at [514, 298] on select "Select type Paystub Bank Statement Offer Letter Tax Documents Benefit Award Let…" at bounding box center [550, 301] width 208 height 31
select select "bank_statement"
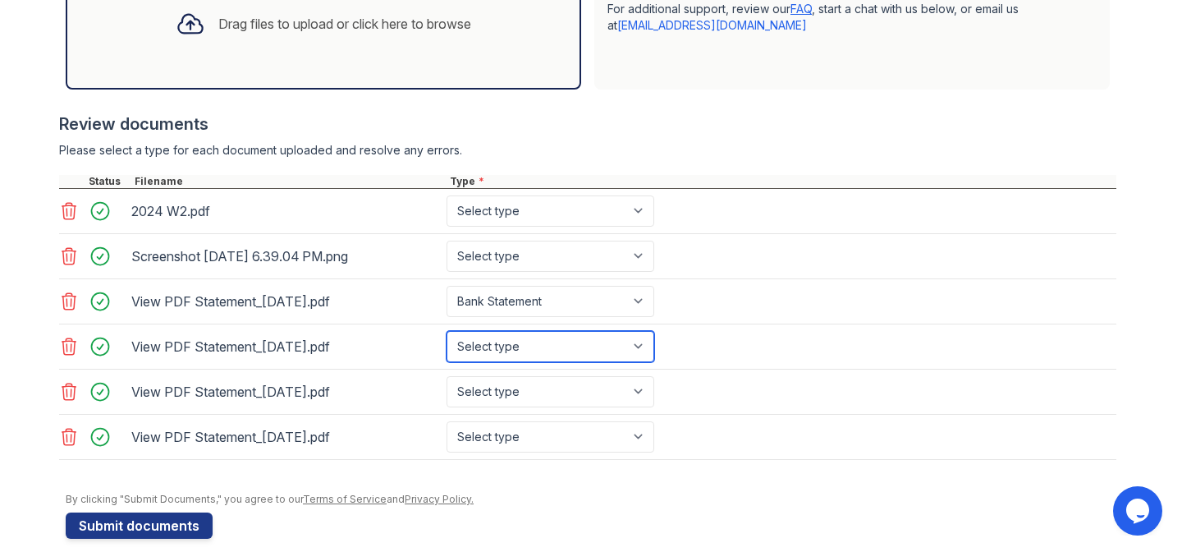
click at [527, 348] on select "Select type Paystub Bank Statement Offer Letter Tax Documents Benefit Award Let…" at bounding box center [550, 346] width 208 height 31
select select "bank_statement"
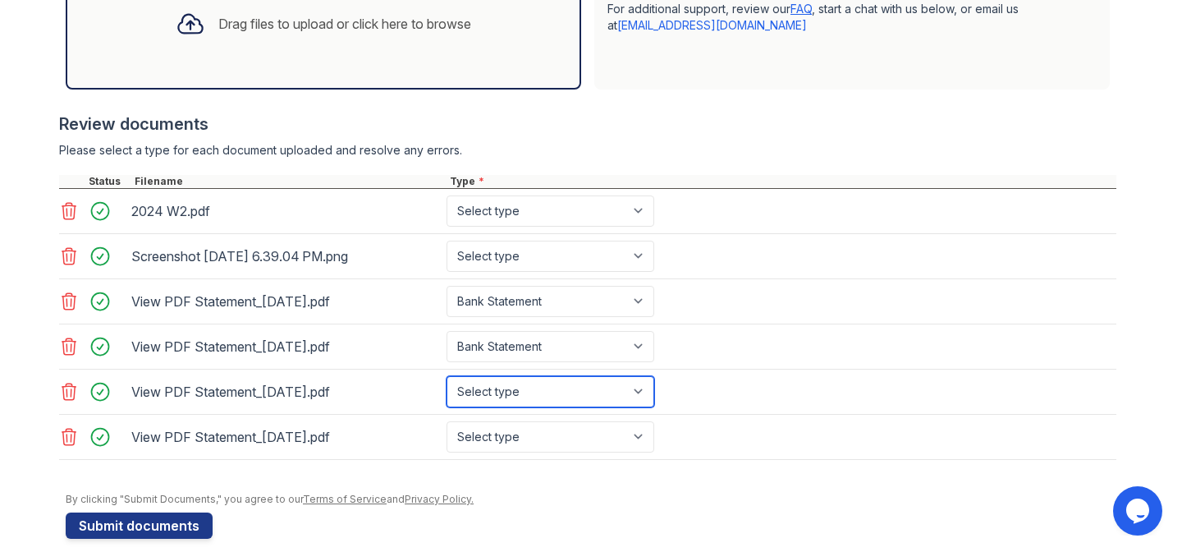
click at [501, 388] on select "Select type Paystub Bank Statement Offer Letter Tax Documents Benefit Award Let…" at bounding box center [550, 391] width 208 height 31
select select "bank_statement"
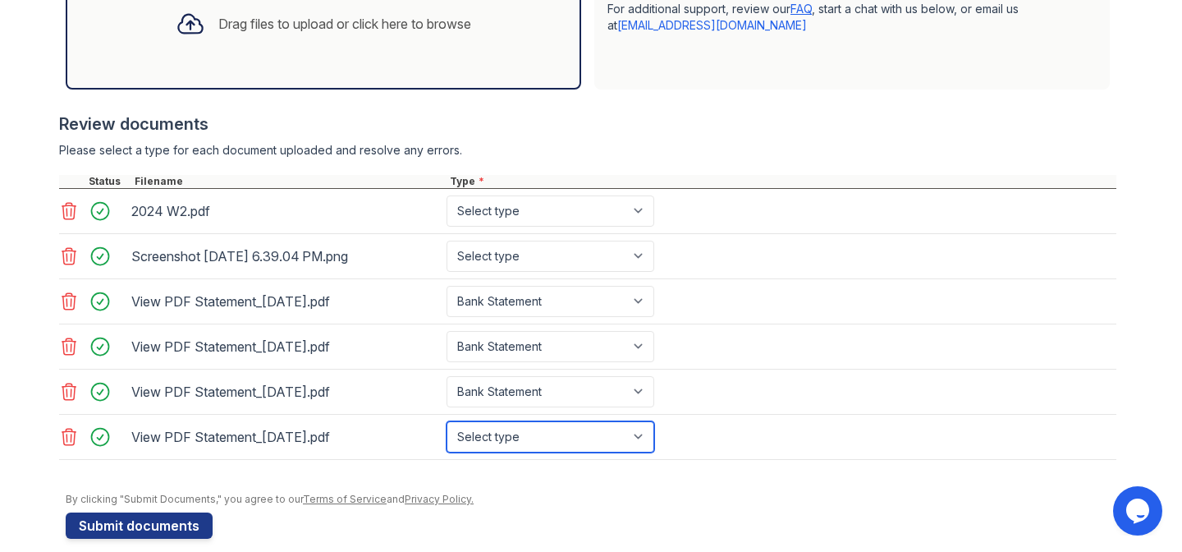
click at [493, 433] on select "Select type Paystub Bank Statement Offer Letter Tax Documents Benefit Award Let…" at bounding box center [550, 436] width 208 height 31
select select "bank_statement"
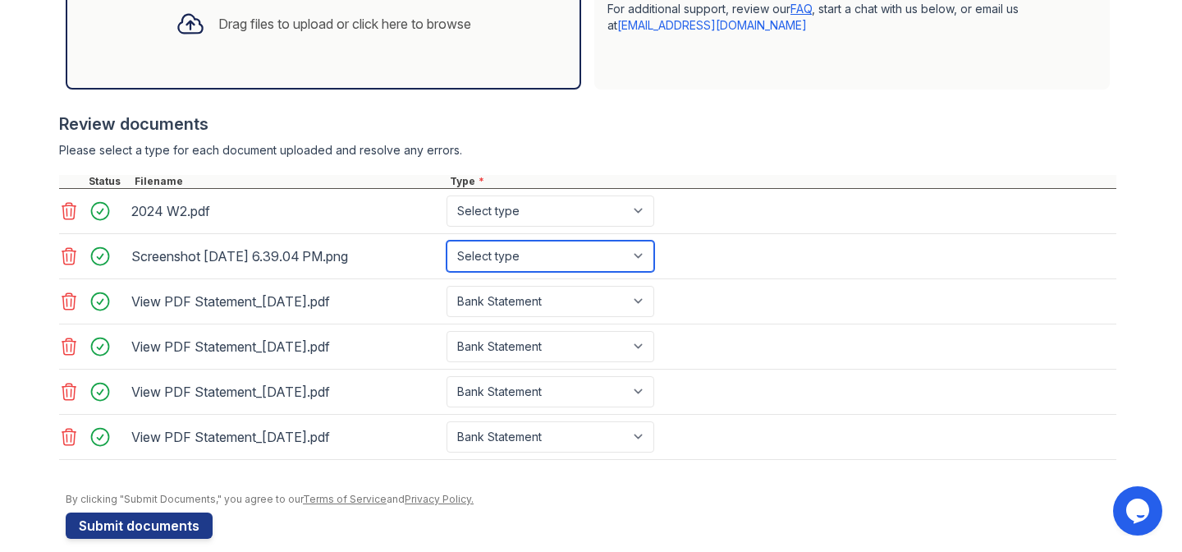
click at [467, 254] on select "Select type Paystub Bank Statement Offer Letter Tax Documents Benefit Award Let…" at bounding box center [550, 255] width 208 height 31
select select "other"
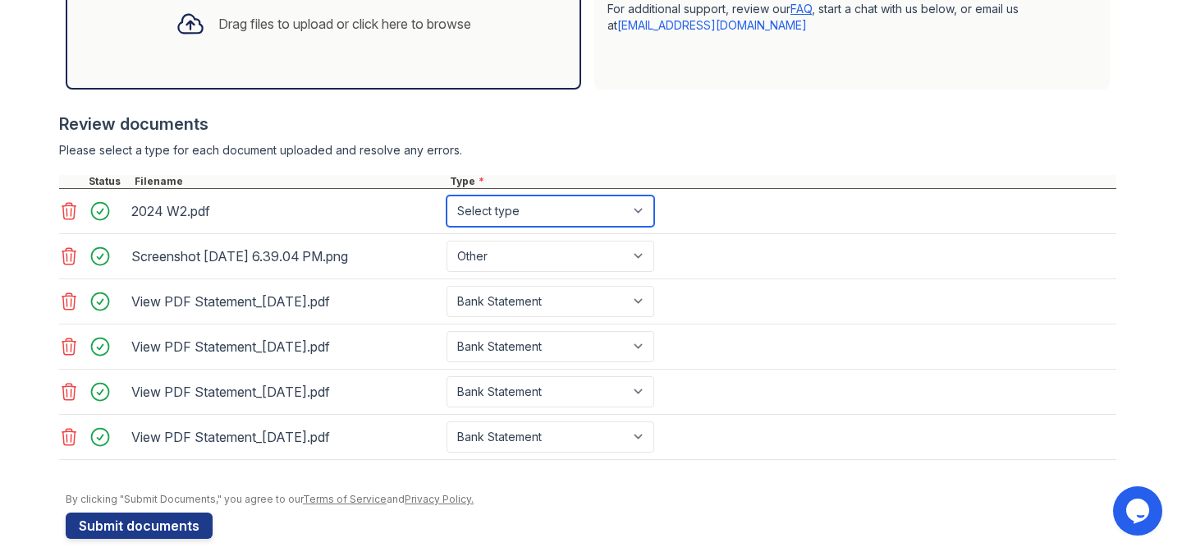
click at [545, 222] on select "Select type Paystub Bank Statement Offer Letter Tax Documents Benefit Award Let…" at bounding box center [550, 210] width 208 height 31
select select "tax_documents"
click at [341, 269] on div "Screenshot 2025-08-29 at 6.39.04 PM.png" at bounding box center [285, 255] width 315 height 31
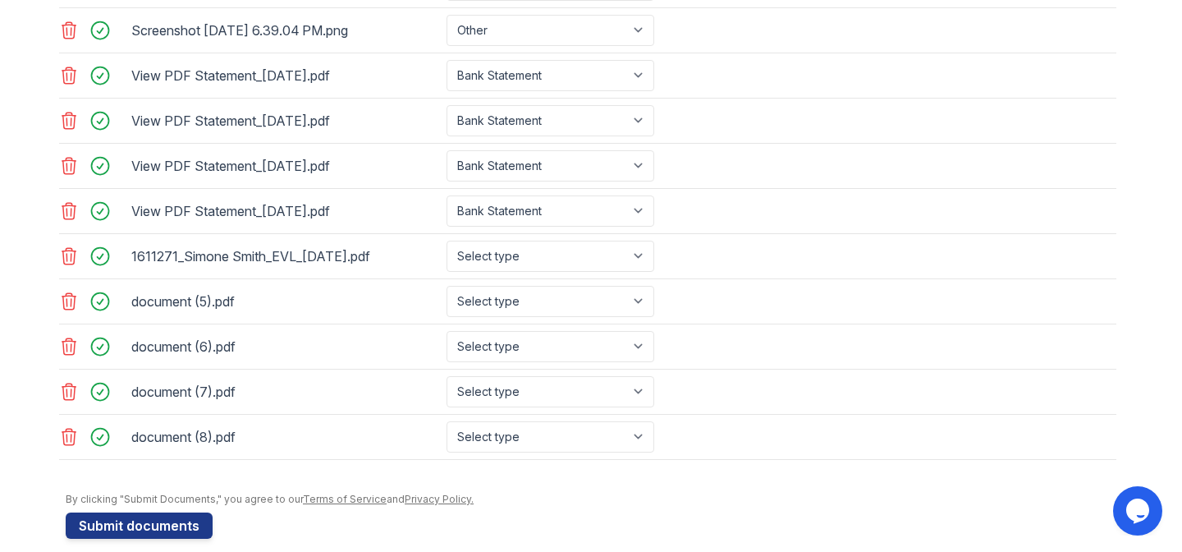
scroll to position [771, 0]
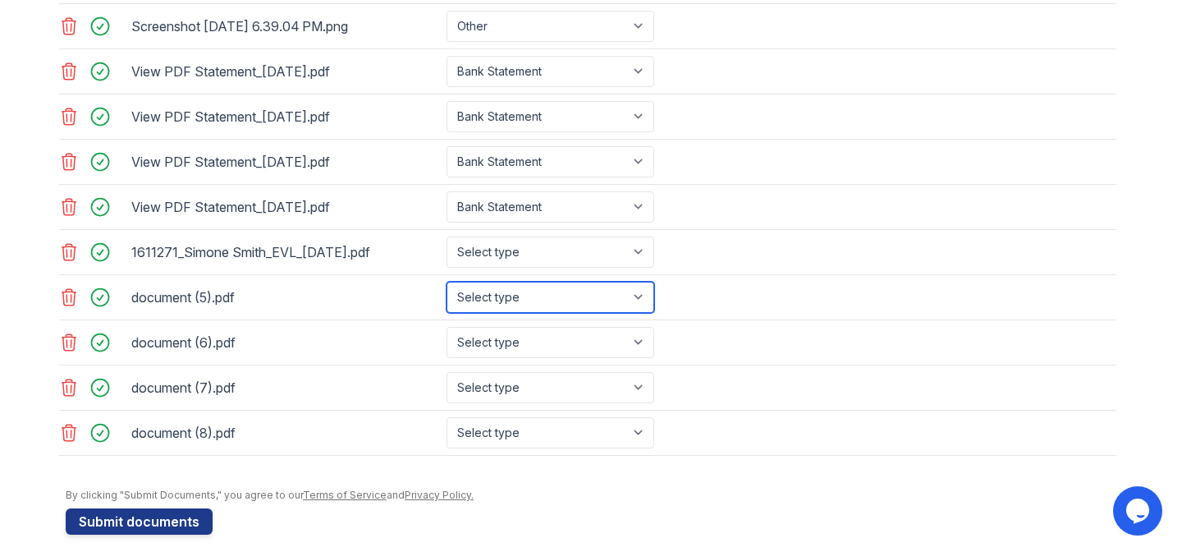
click at [558, 299] on select "Select type Paystub Bank Statement Offer Letter Tax Documents Benefit Award Let…" at bounding box center [550, 297] width 208 height 31
select select "paystub"
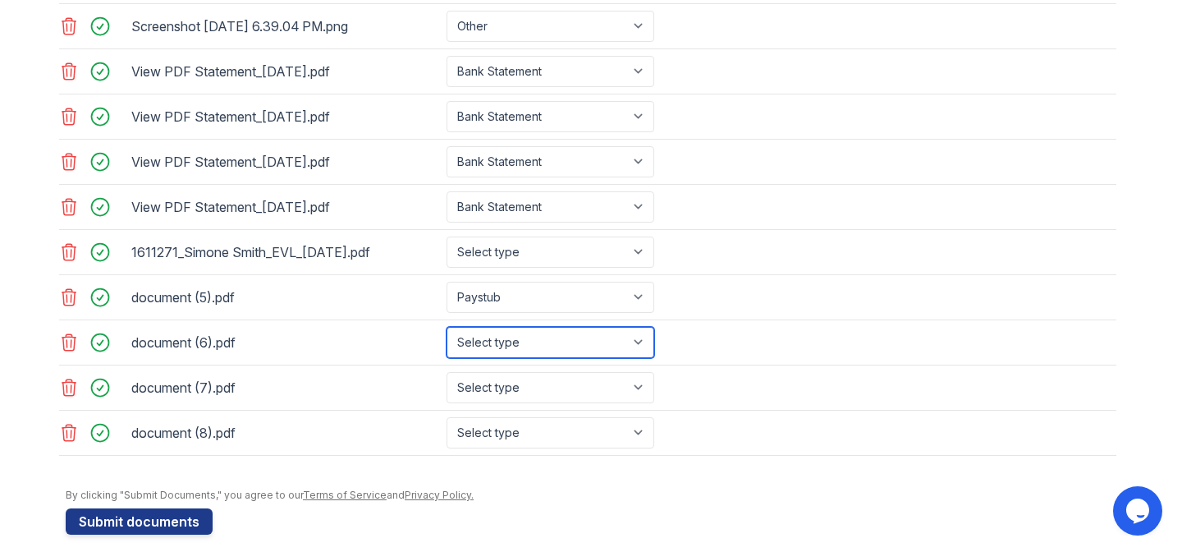
click at [526, 346] on select "Select type Paystub Bank Statement Offer Letter Tax Documents Benefit Award Let…" at bounding box center [550, 342] width 208 height 31
select select "paystub"
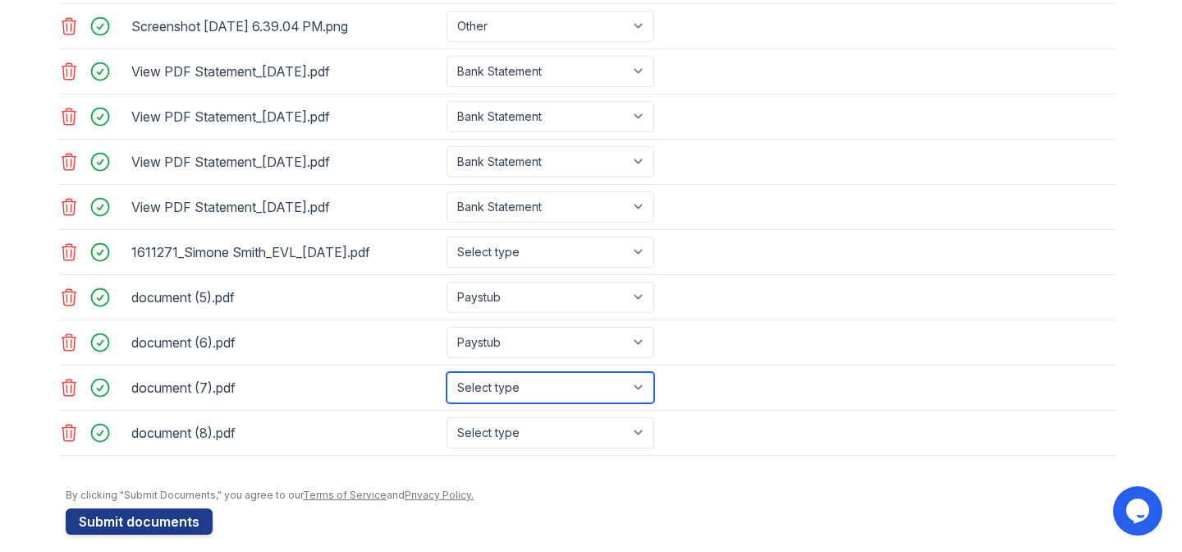
click at [514, 394] on select "Select type Paystub Bank Statement Offer Letter Tax Documents Benefit Award Let…" at bounding box center [550, 387] width 208 height 31
select select "paystub"
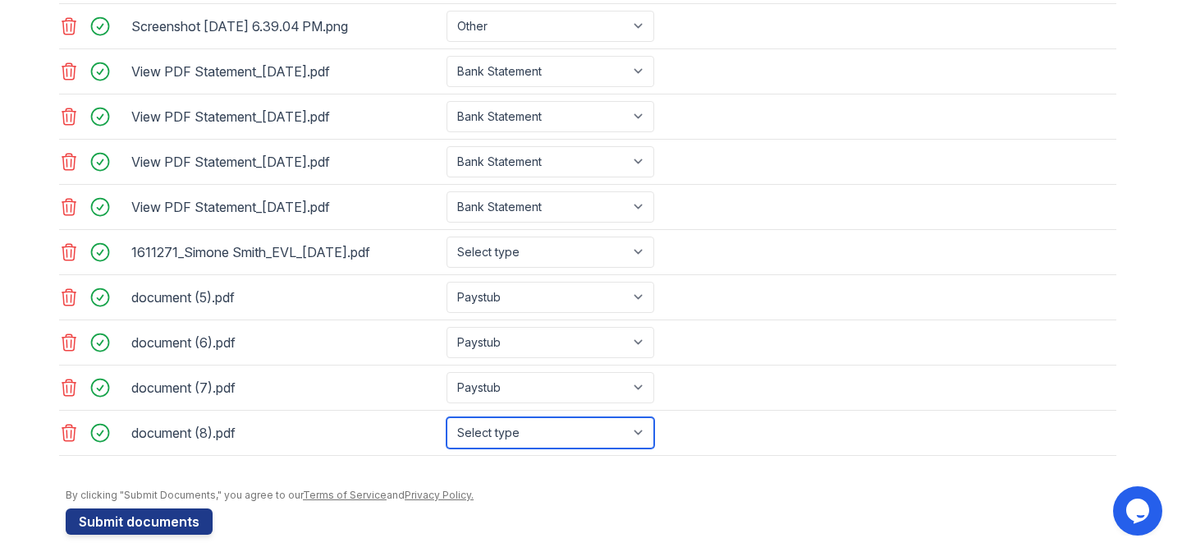
click at [472, 427] on select "Select type Paystub Bank Statement Offer Letter Tax Documents Benefit Award Let…" at bounding box center [550, 432] width 208 height 31
select select "paystub"
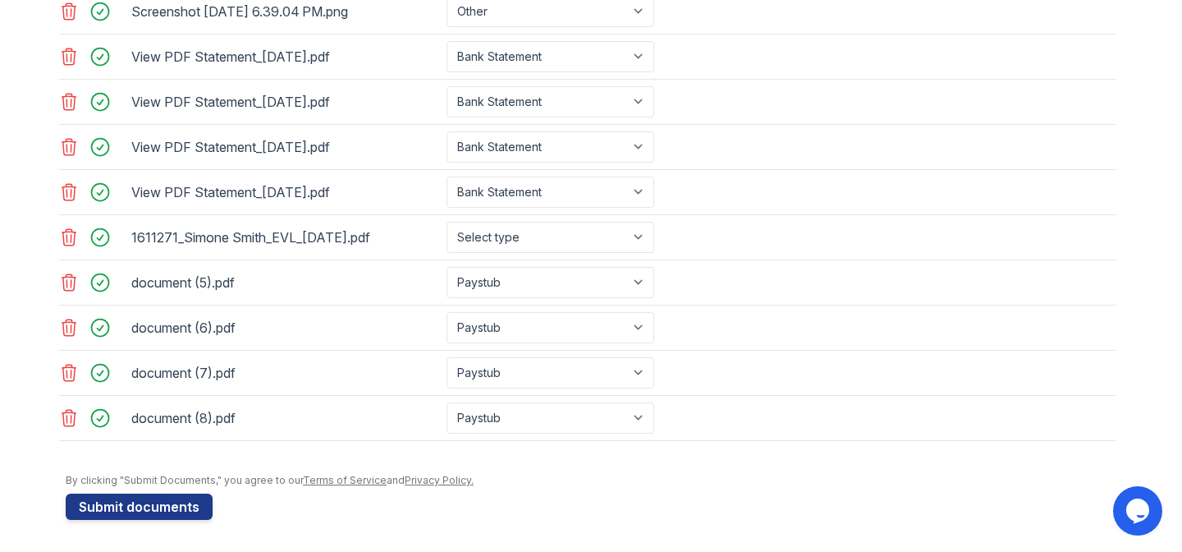
scroll to position [786, 0]
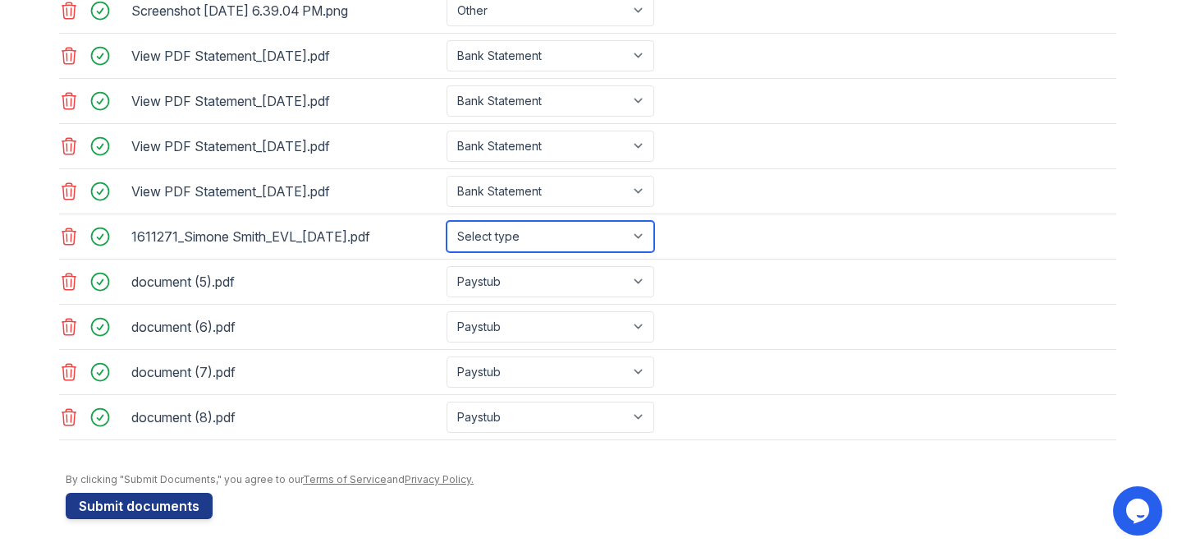
click at [547, 238] on select "Select type Paystub Bank Statement Offer Letter Tax Documents Benefit Award Let…" at bounding box center [550, 236] width 208 height 31
select select "offer_letter"
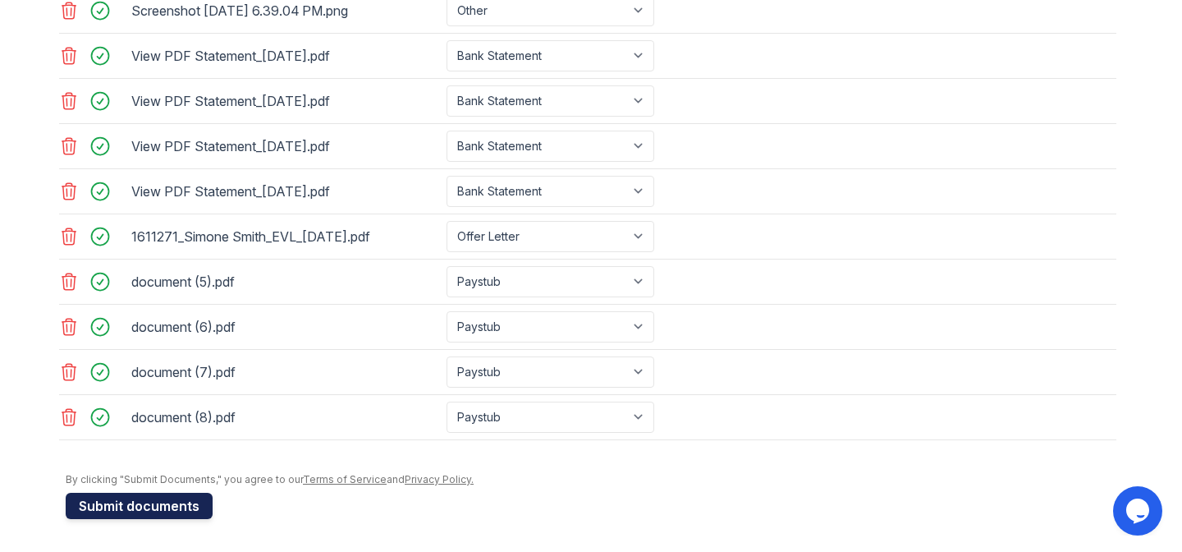
click at [173, 506] on button "Submit documents" at bounding box center [139, 505] width 147 height 26
